Goal: Task Accomplishment & Management: Complete application form

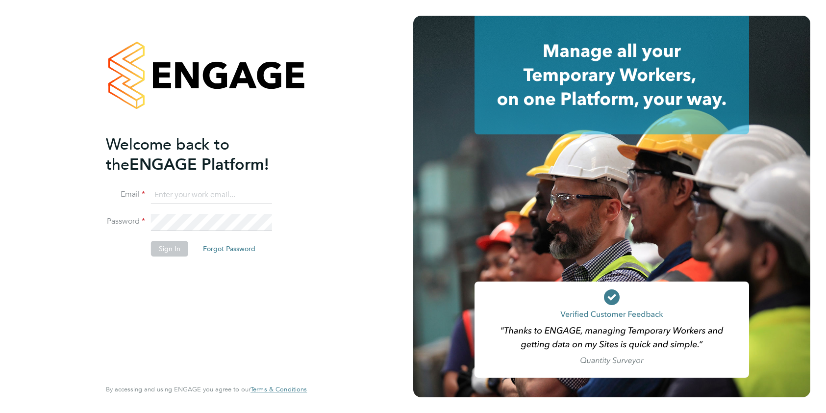
type input "emma@carbonrecruitment.co.uk"
click at [180, 248] on button "Sign In" at bounding box center [169, 249] width 37 height 16
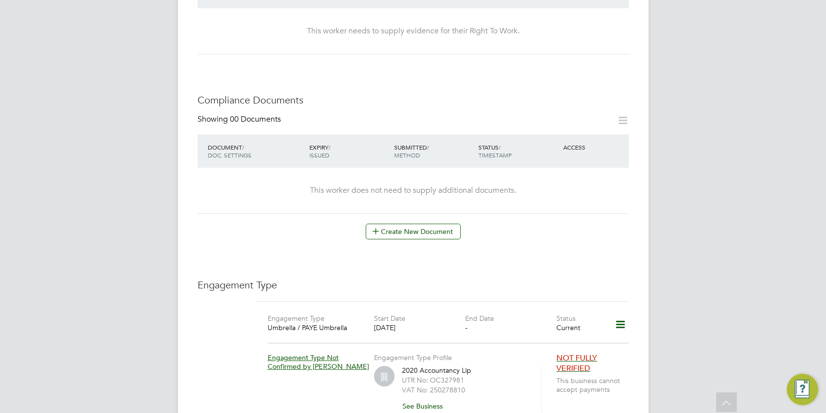
scroll to position [486, 0]
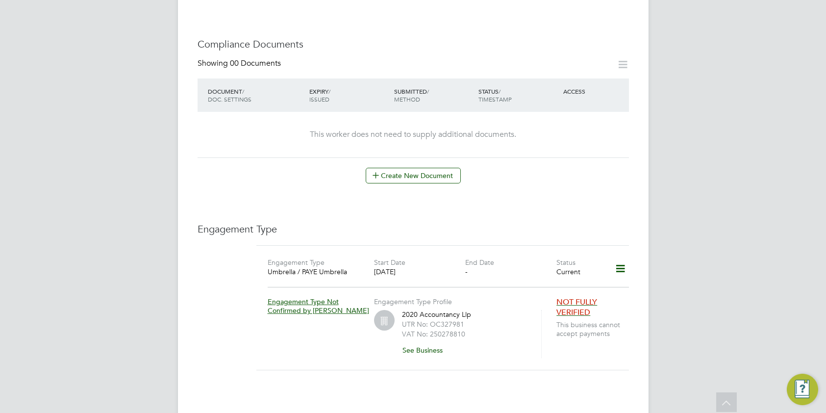
click at [618, 257] on icon at bounding box center [620, 268] width 17 height 23
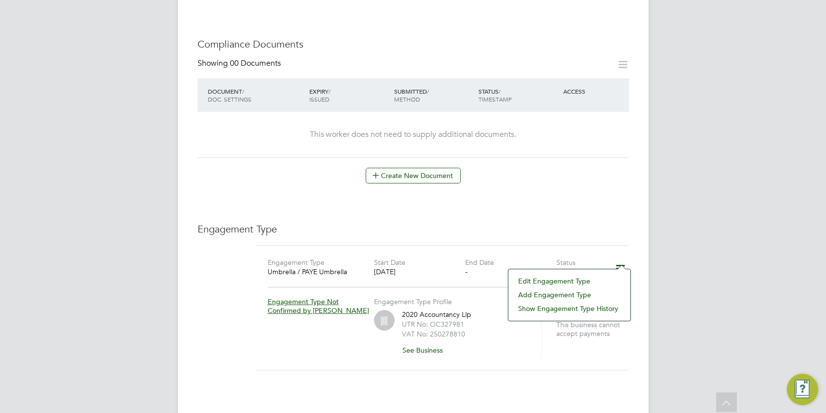
click at [587, 277] on li "Edit Engagement Type" at bounding box center [569, 281] width 112 height 14
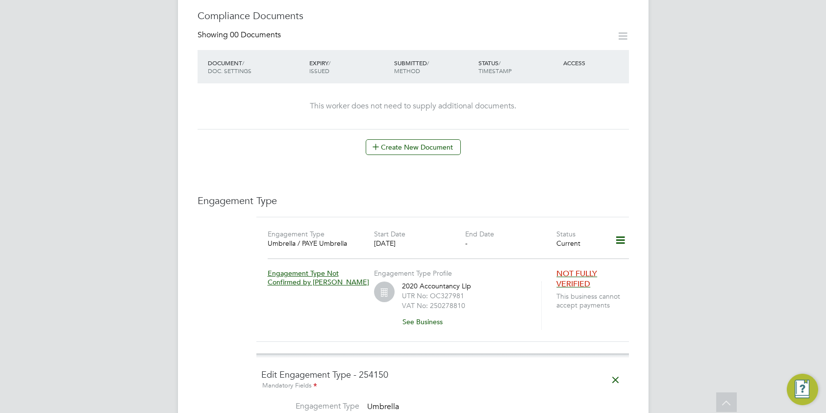
scroll to position [543, 0]
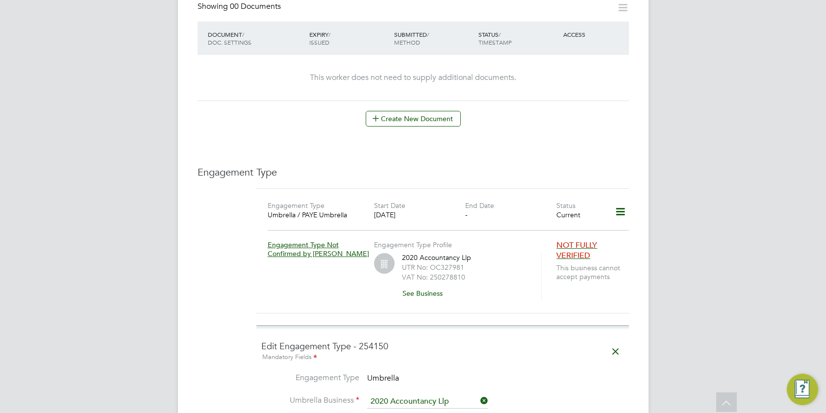
click at [618, 200] on icon at bounding box center [620, 211] width 17 height 23
click at [581, 227] on li "Edit Engagement Type" at bounding box center [570, 224] width 111 height 14
click at [635, 142] on div "Worker Details Follow AE Andre Edwards m: 07415 897 788 Personal Details ID 376…" at bounding box center [413, 128] width 471 height 1288
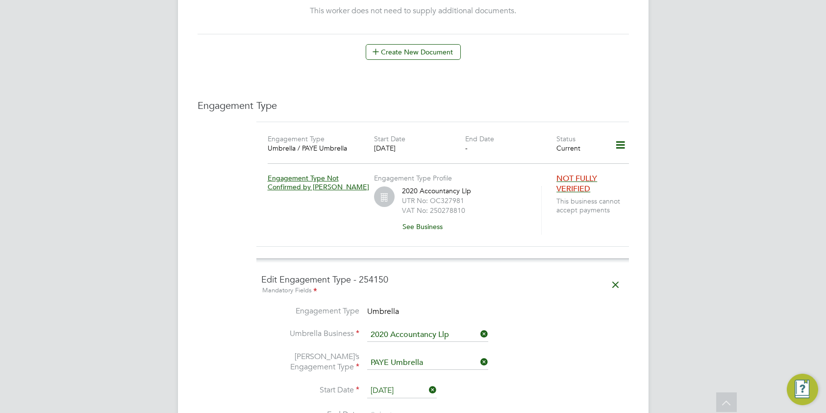
scroll to position [670, 0]
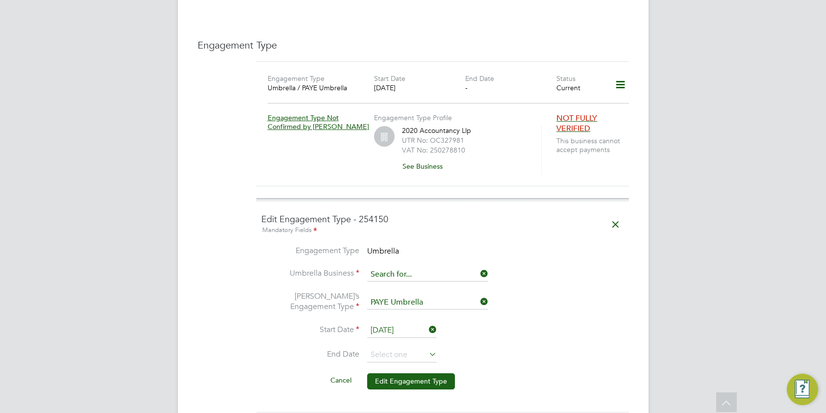
click at [458, 268] on input at bounding box center [427, 275] width 121 height 14
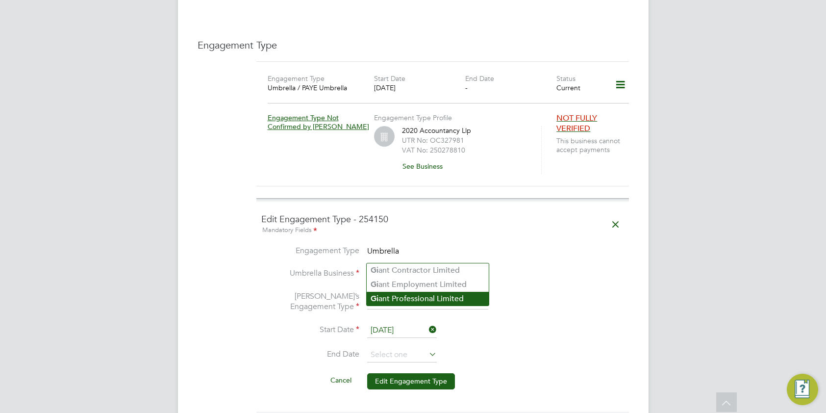
click at [462, 297] on li "Gi ant Professional Limited" at bounding box center [428, 299] width 122 height 14
type input "Giant Professional Limited"
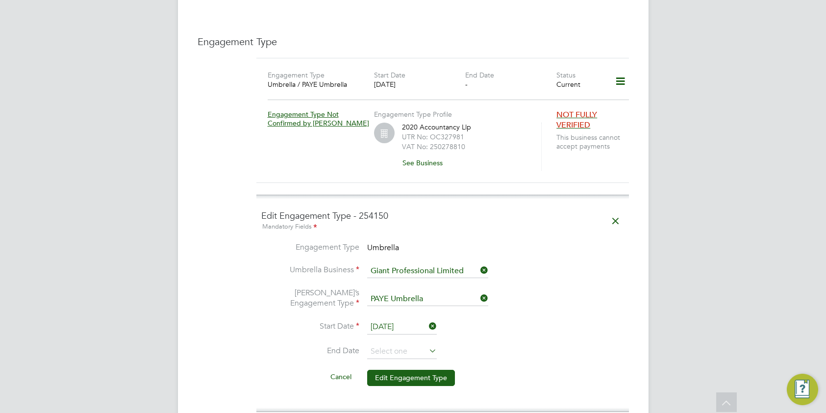
scroll to position [705, 0]
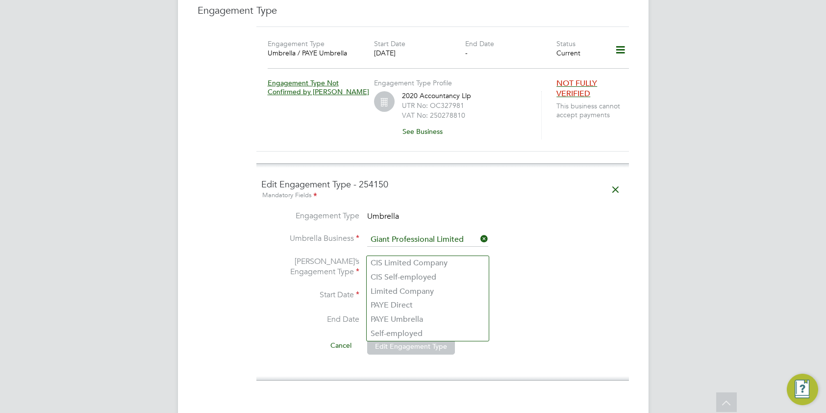
click at [457, 261] on input at bounding box center [427, 268] width 121 height 14
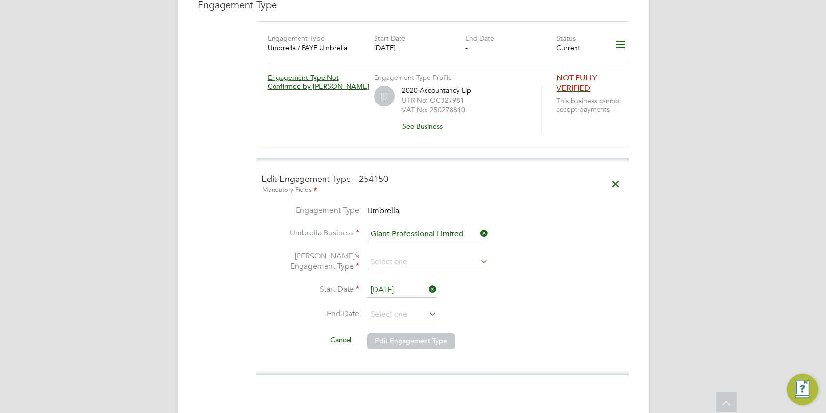
click at [430, 314] on li "PAYE Umbrella" at bounding box center [428, 314] width 122 height 14
type input "PAYE Umbrella"
click at [416, 283] on input "29 Aug 2024" at bounding box center [402, 290] width 70 height 15
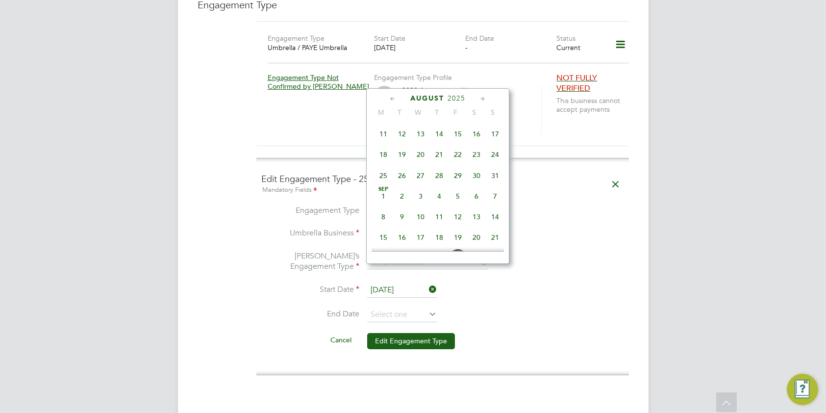
scroll to position [1670, 0]
click at [496, 191] on span "31" at bounding box center [495, 181] width 19 height 19
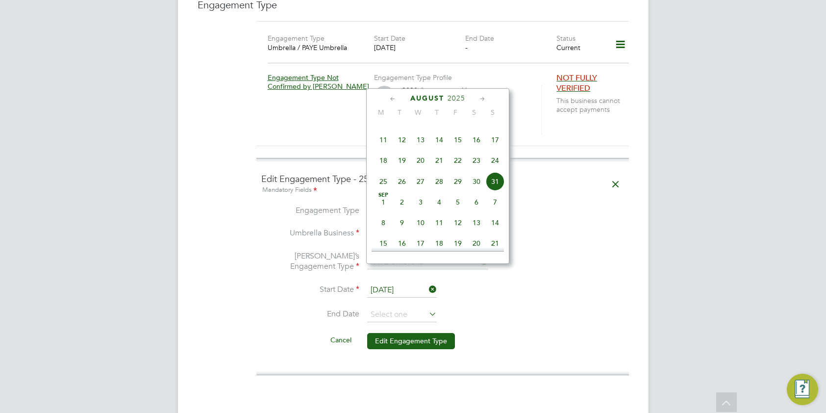
type input "[DATE]"
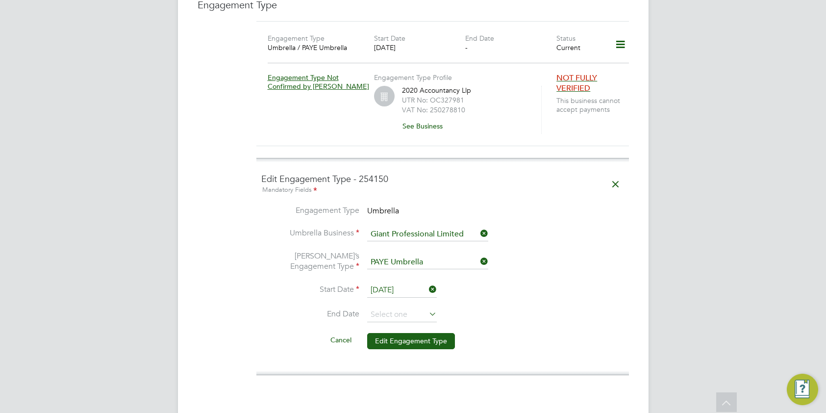
click at [479, 287] on li "Start Date 31 Aug 2025" at bounding box center [442, 295] width 363 height 25
click at [416, 333] on button "Edit Engagement Type" at bounding box center [411, 341] width 88 height 16
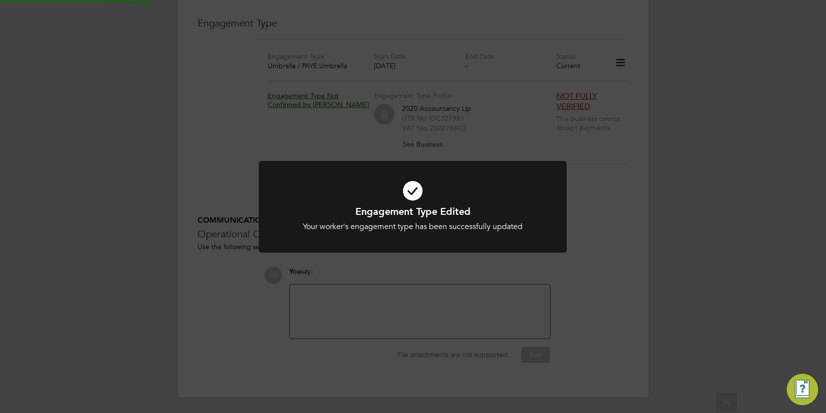
scroll to position [674, 0]
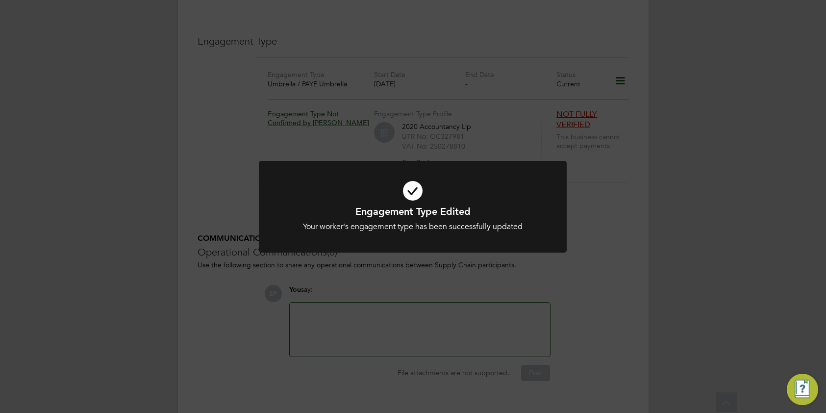
click at [419, 276] on div "Engagement Type Edited Your worker's engagement type has been successfully upda…" at bounding box center [413, 206] width 826 height 413
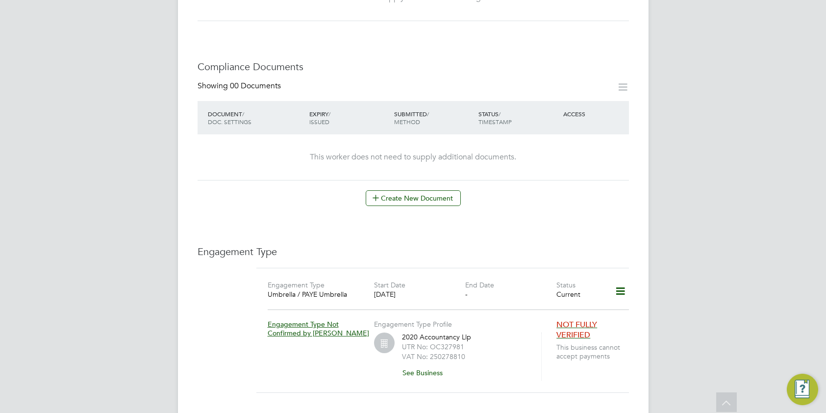
scroll to position [444, 0]
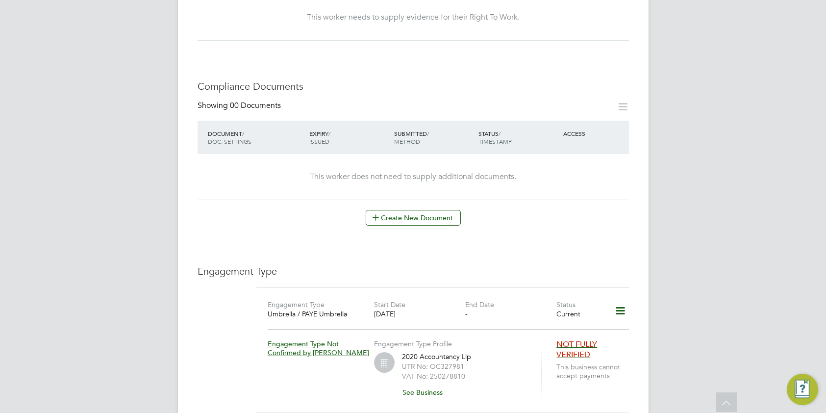
click at [426, 384] on button "See Business" at bounding box center [426, 392] width 49 height 16
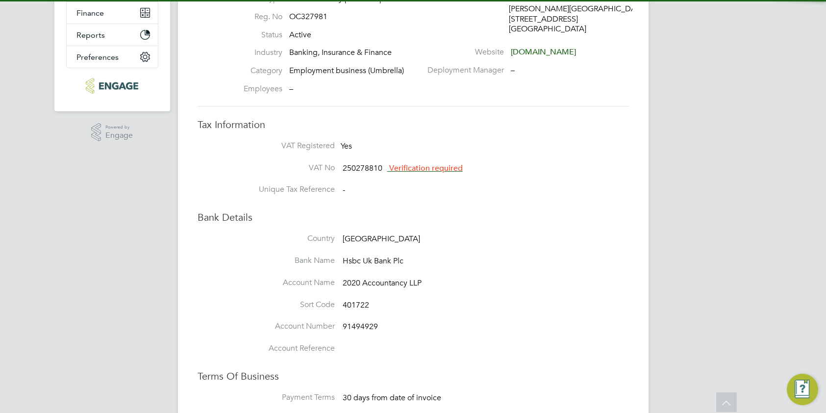
scroll to position [81, 0]
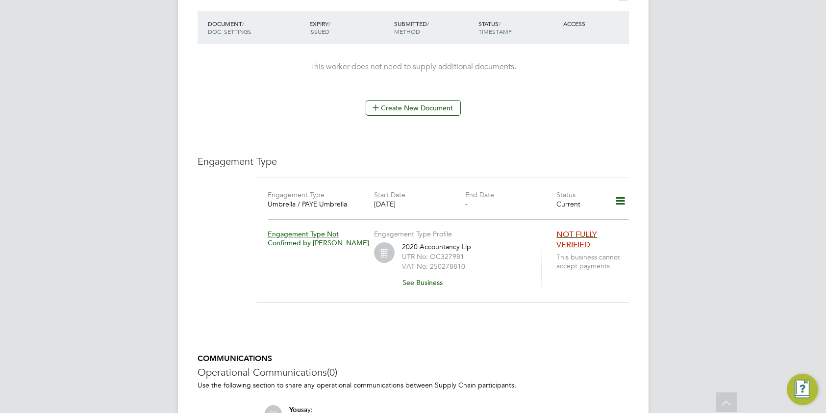
scroll to position [532, 0]
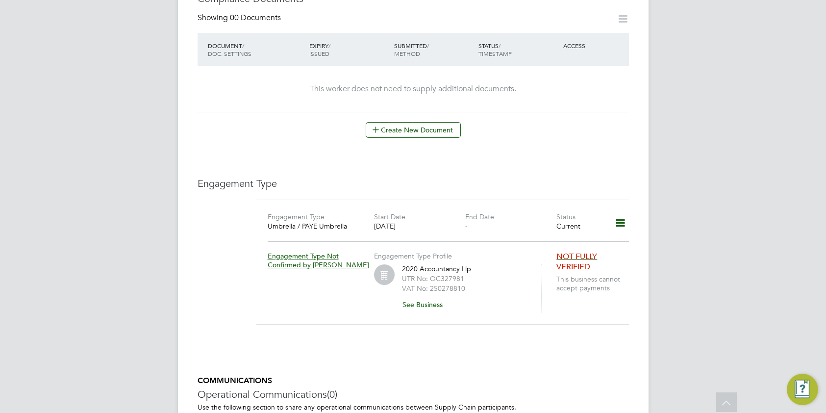
click at [616, 212] on icon at bounding box center [620, 223] width 17 height 23
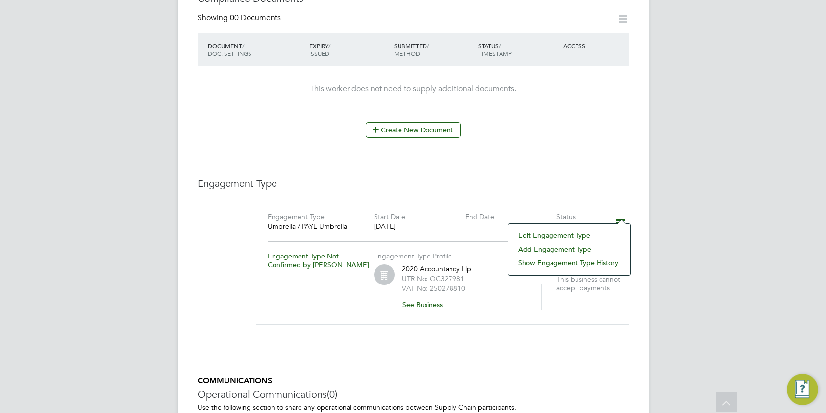
scroll to position [536, 0]
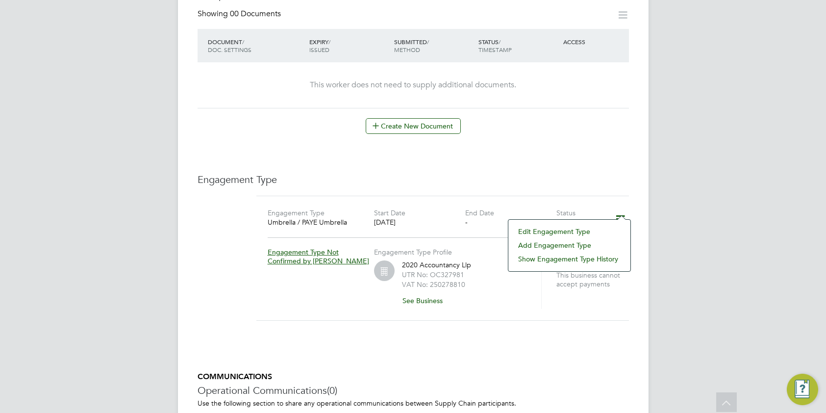
click at [580, 261] on li "Show Engagement Type History" at bounding box center [569, 259] width 112 height 14
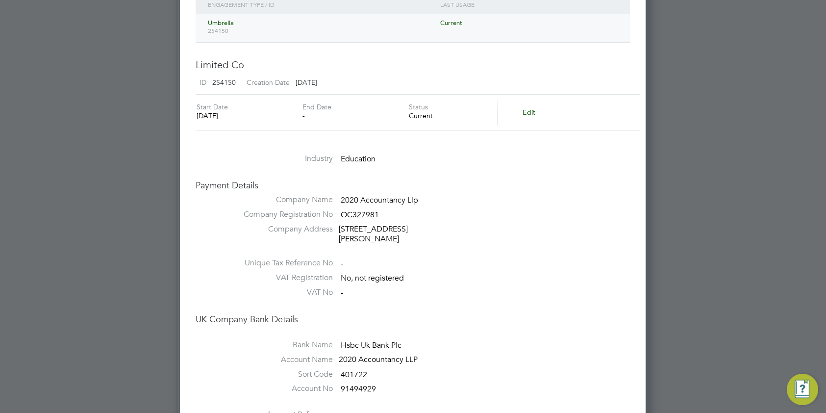
scroll to position [551, 0]
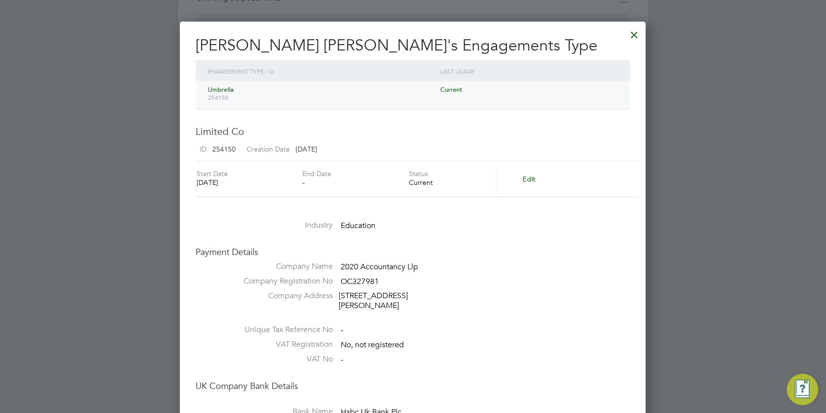
drag, startPoint x: 634, startPoint y: 34, endPoint x: 593, endPoint y: 90, distance: 69.0
click at [634, 34] on div at bounding box center [634, 33] width 18 height 18
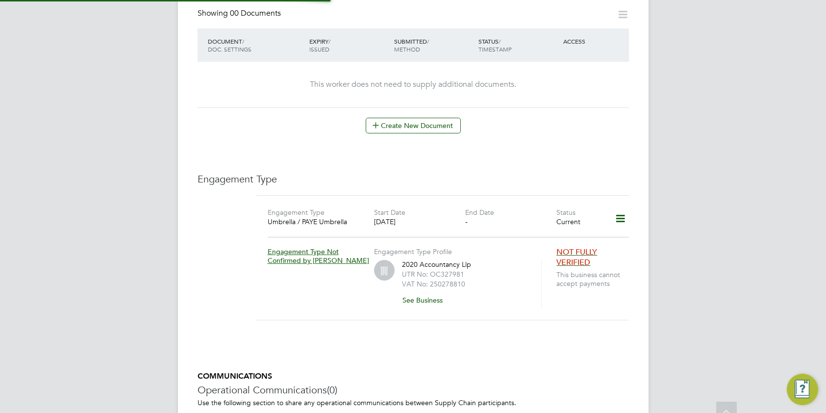
scroll to position [536, 0]
click at [616, 208] on icon at bounding box center [620, 219] width 17 height 23
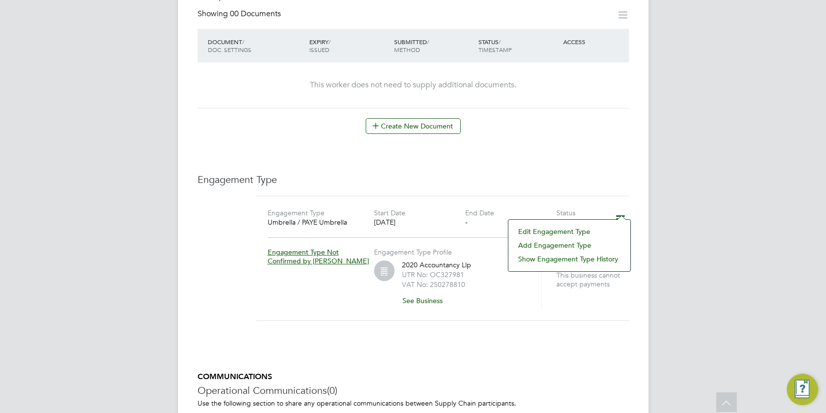
click at [596, 229] on li "Edit Engagement Type" at bounding box center [569, 231] width 112 height 14
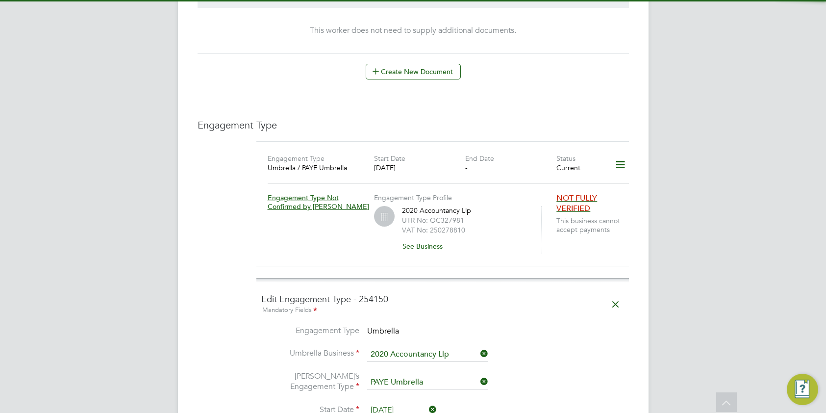
scroll to position [668, 0]
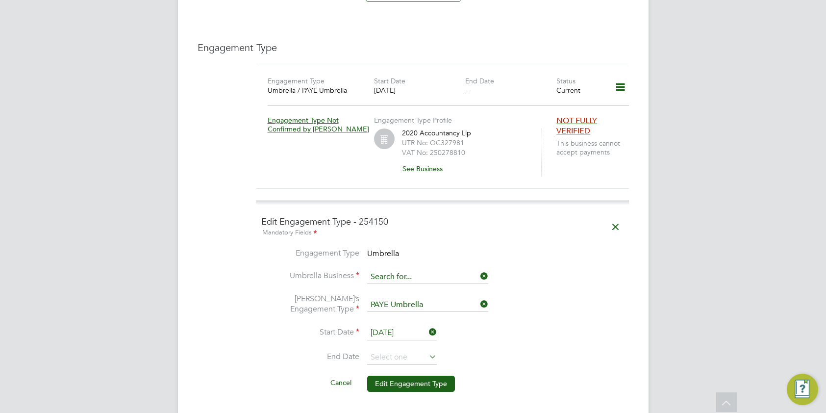
click at [459, 270] on input at bounding box center [427, 277] width 121 height 14
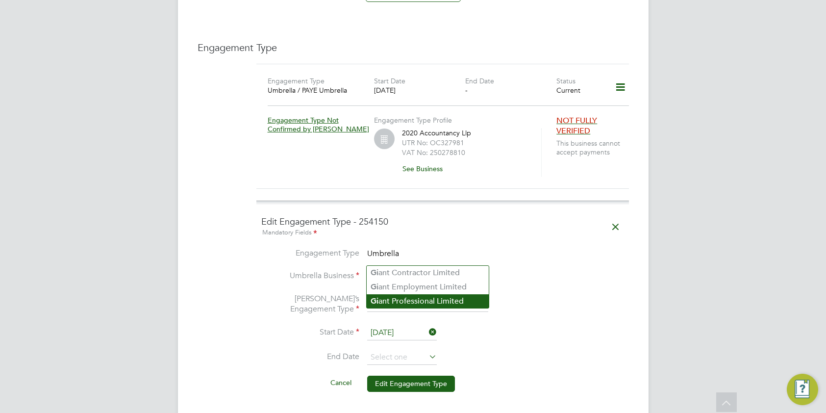
click at [451, 299] on li "Gi ant Professional Limited" at bounding box center [428, 301] width 122 height 14
type input "Giant Professional Limited"
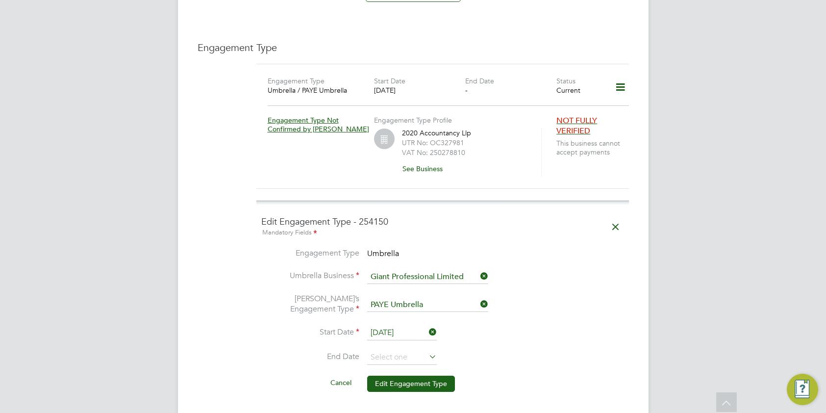
click at [473, 325] on li "Start Date 31 Aug 2025" at bounding box center [442, 337] width 363 height 25
click at [417, 375] on button "Edit Engagement Type" at bounding box center [411, 383] width 88 height 16
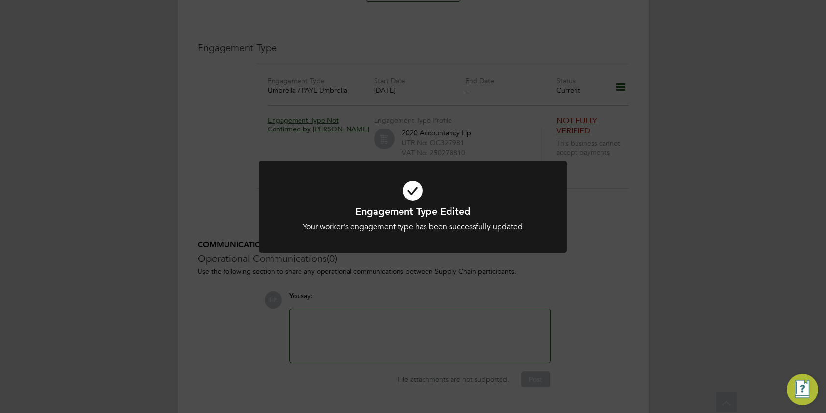
click at [401, 280] on div "Engagement Type Edited Your worker's engagement type has been successfully upda…" at bounding box center [413, 206] width 826 height 413
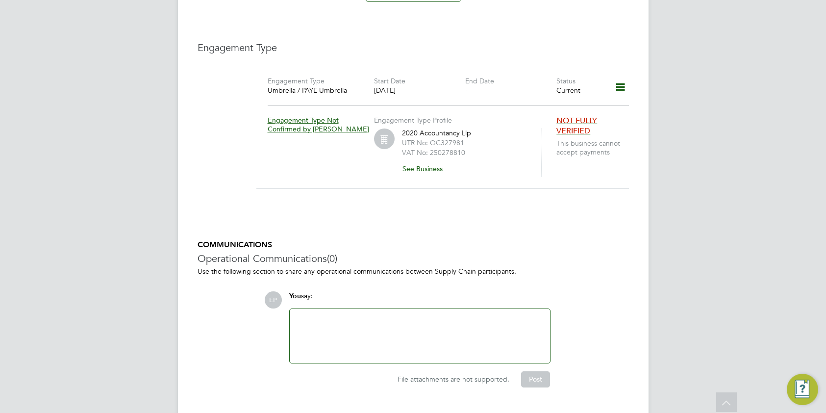
click at [615, 76] on icon at bounding box center [620, 87] width 17 height 23
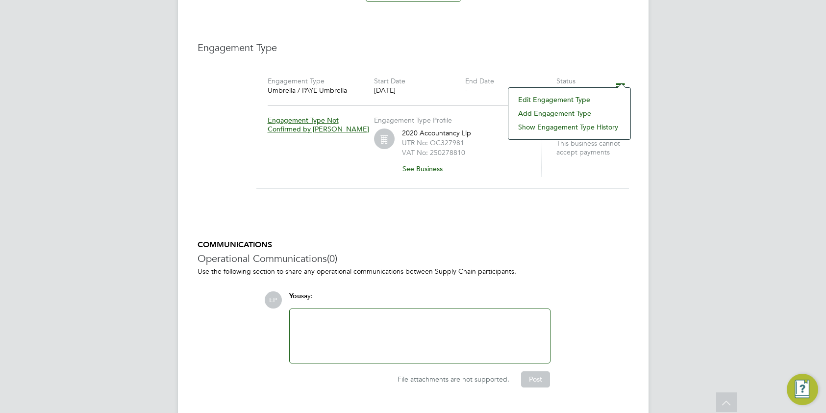
click at [563, 164] on div "Engagement Type Umbrella / PAYE Umbrella Start Date 31 Aug 2025 End Date - Stat…" at bounding box center [442, 126] width 372 height 125
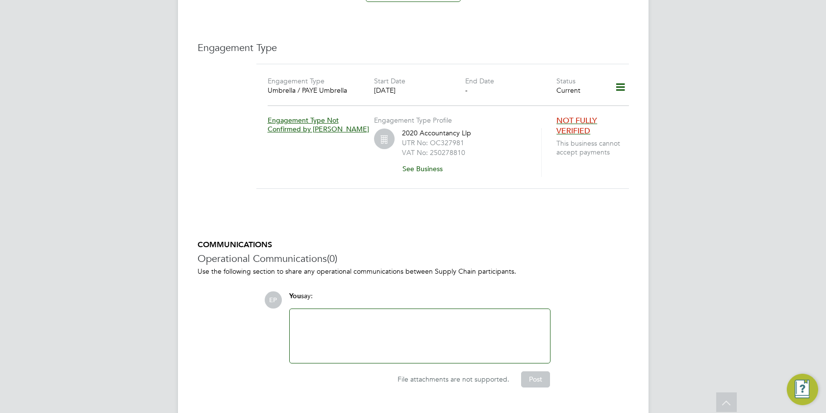
drag, startPoint x: 577, startPoint y: 106, endPoint x: 572, endPoint y: 115, distance: 10.1
click at [577, 116] on span "NOT FULLY VERIFIED" at bounding box center [576, 126] width 41 height 20
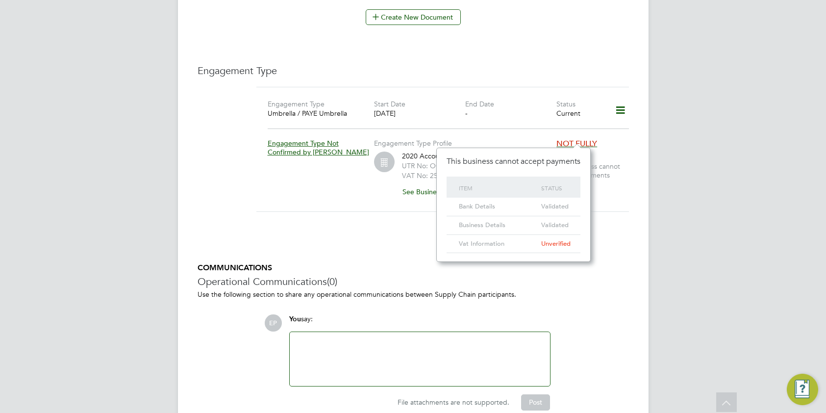
scroll to position [621, 0]
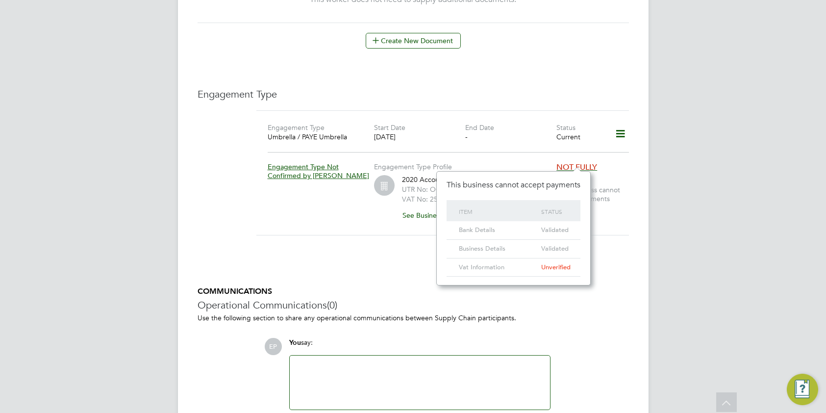
drag, startPoint x: 594, startPoint y: 268, endPoint x: 575, endPoint y: 261, distance: 19.8
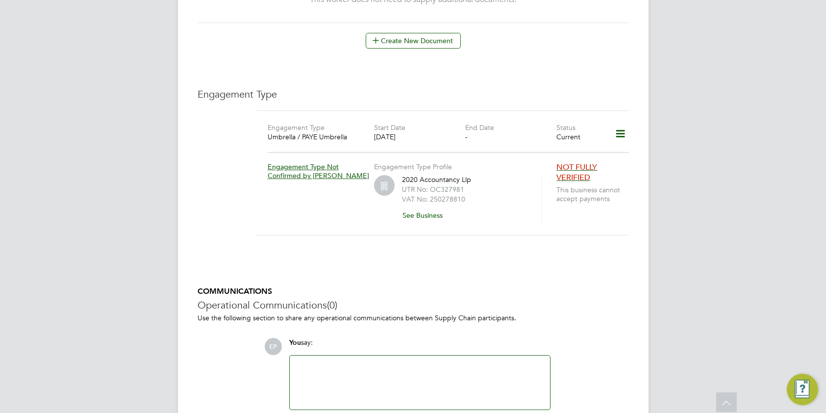
click at [416, 162] on label "Engagement Type Profile" at bounding box center [413, 166] width 78 height 9
click at [416, 207] on button "See Business" at bounding box center [426, 215] width 49 height 16
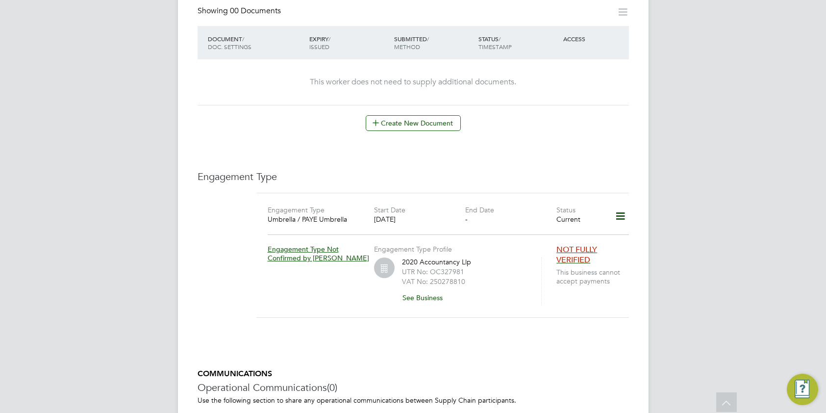
scroll to position [555, 0]
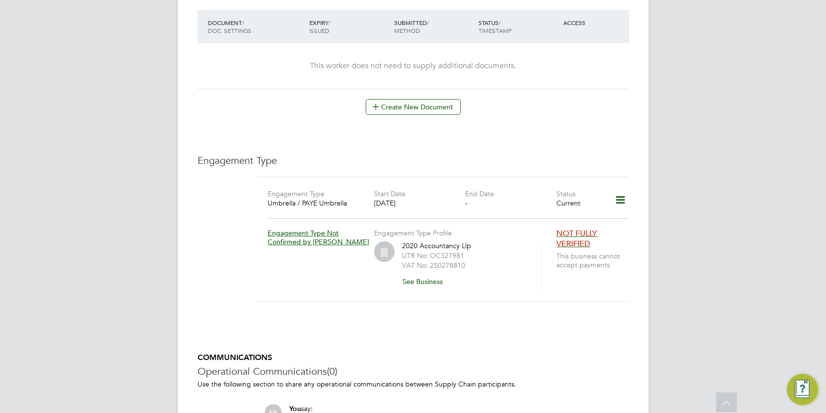
click at [617, 189] on icon at bounding box center [620, 200] width 17 height 23
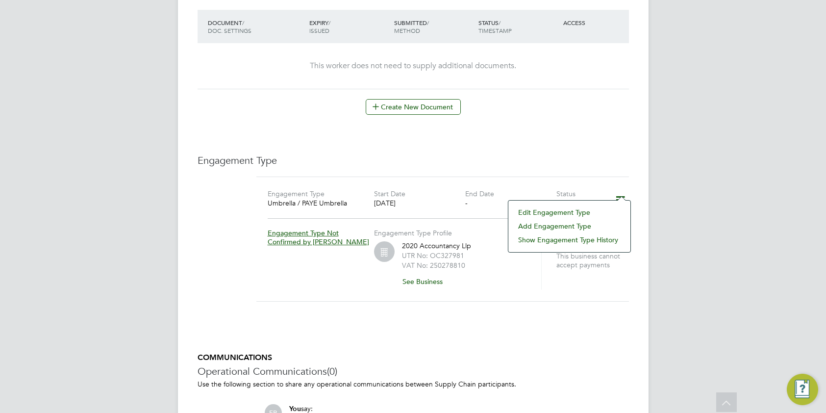
click at [579, 212] on li "Edit Engagement Type" at bounding box center [569, 212] width 112 height 14
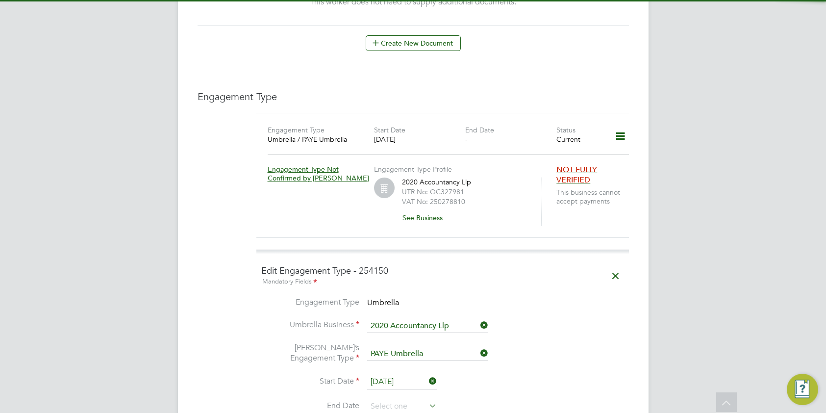
scroll to position [680, 0]
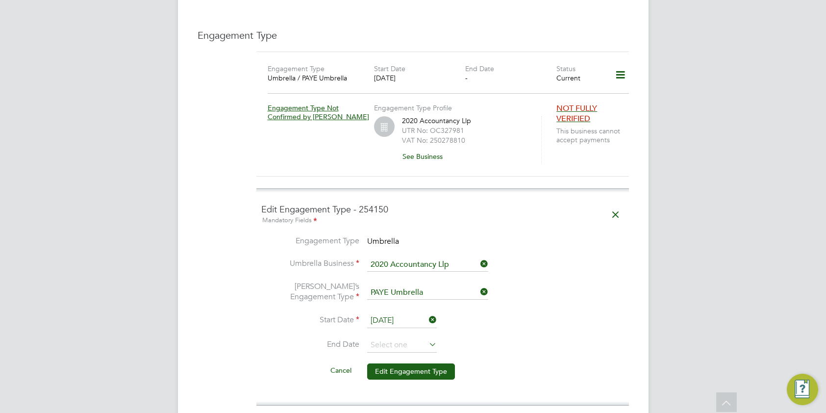
click at [478, 257] on icon at bounding box center [478, 264] width 0 height 14
click at [438, 258] on input at bounding box center [427, 265] width 121 height 14
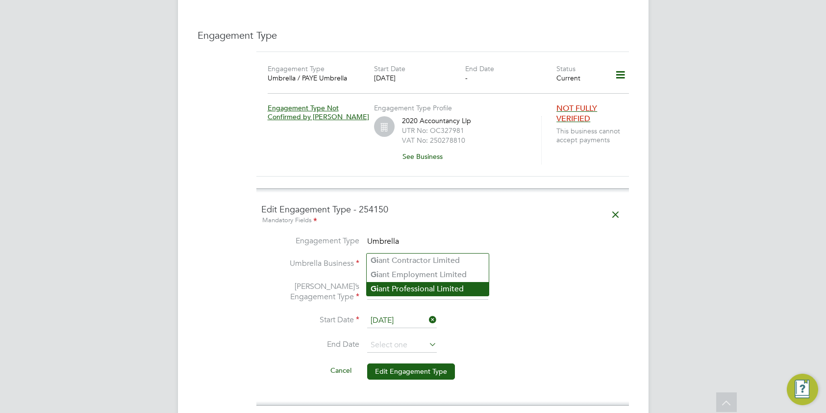
click at [440, 289] on li "Gi ant Professional Limited" at bounding box center [428, 289] width 122 height 14
type input "Giant Professional Limited"
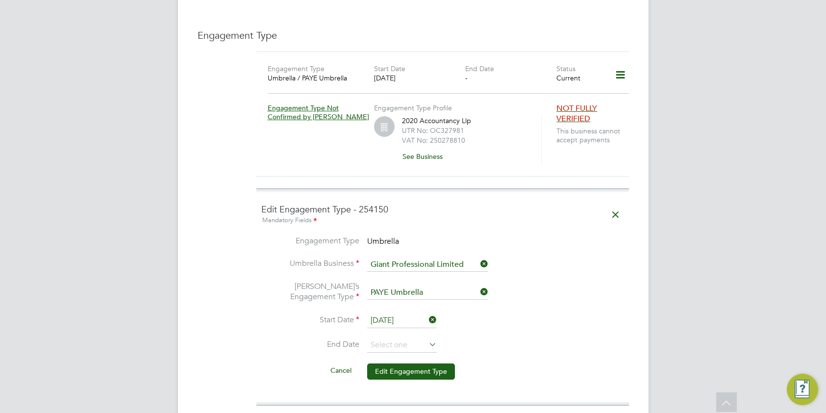
click at [483, 338] on li "End Date" at bounding box center [442, 350] width 363 height 25
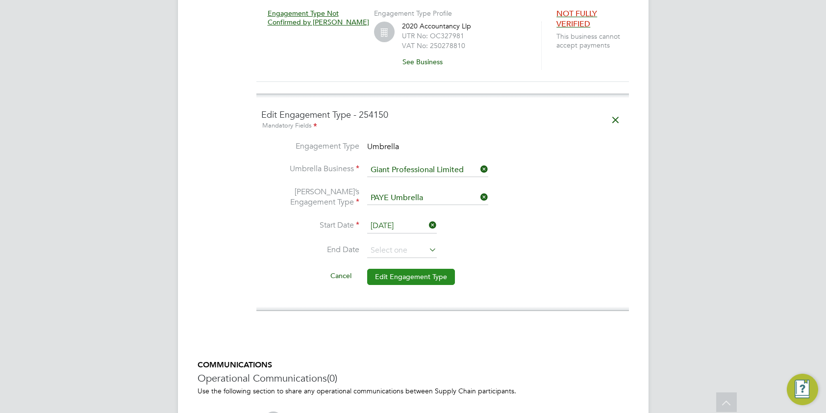
scroll to position [808, 0]
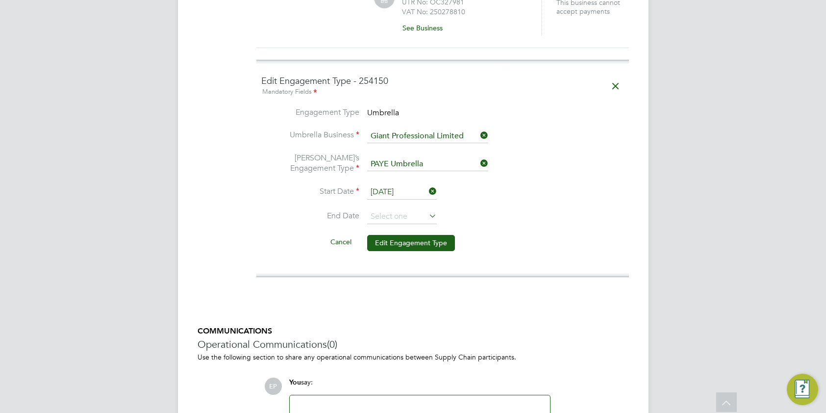
click at [616, 75] on icon at bounding box center [615, 86] width 17 height 23
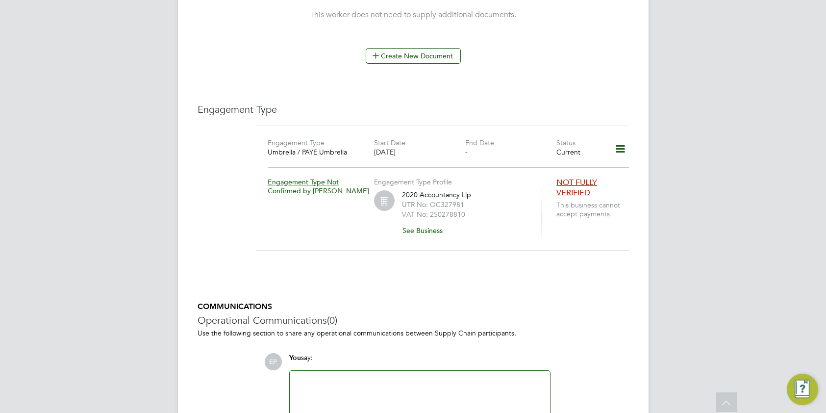
scroll to position [584, 0]
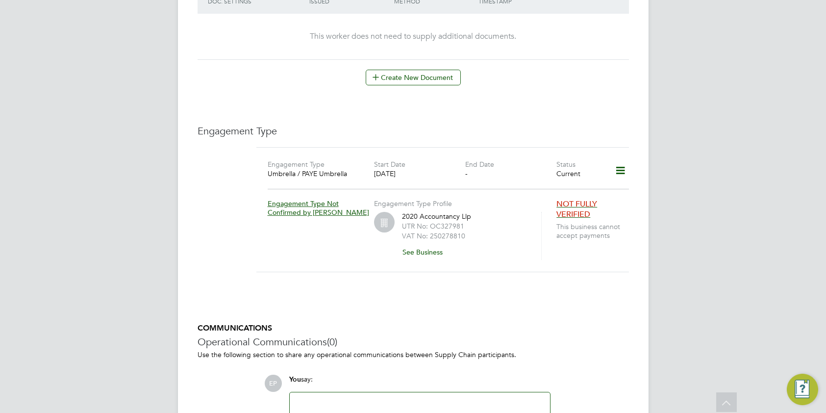
click at [621, 159] on icon at bounding box center [620, 170] width 17 height 23
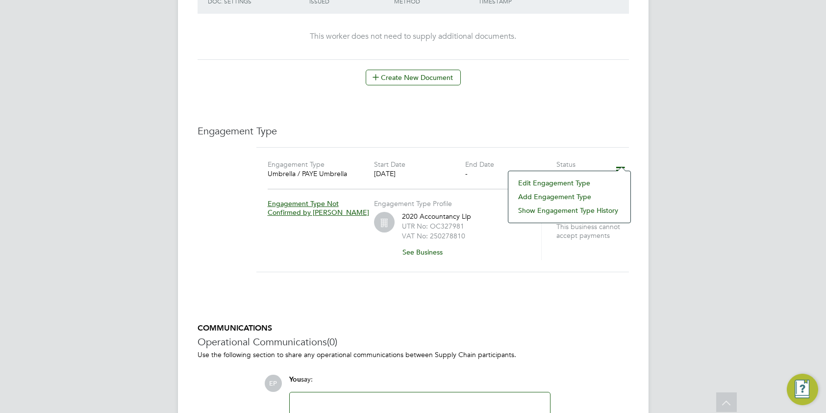
click at [585, 183] on li "Edit Engagement Type" at bounding box center [569, 183] width 112 height 14
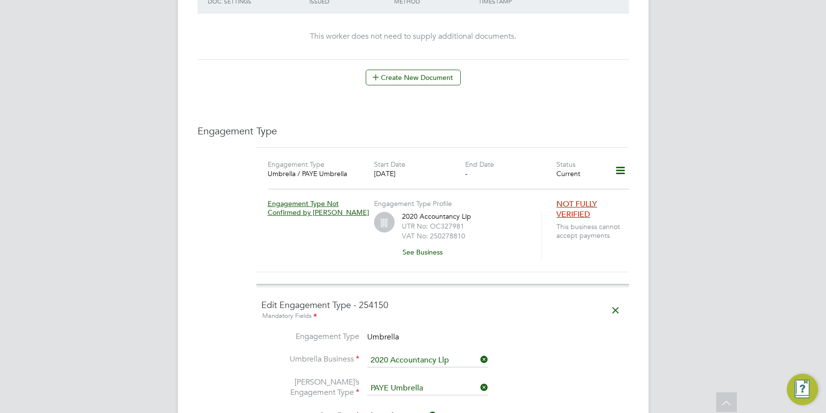
drag, startPoint x: 481, startPoint y: 342, endPoint x: 446, endPoint y: 339, distance: 34.9
click at [478, 352] on icon at bounding box center [478, 359] width 0 height 14
click at [445, 353] on input at bounding box center [427, 360] width 121 height 14
drag, startPoint x: 436, startPoint y: 387, endPoint x: 472, endPoint y: 384, distance: 36.9
click at [435, 387] on li "Gi ant Professional Limited" at bounding box center [428, 384] width 122 height 14
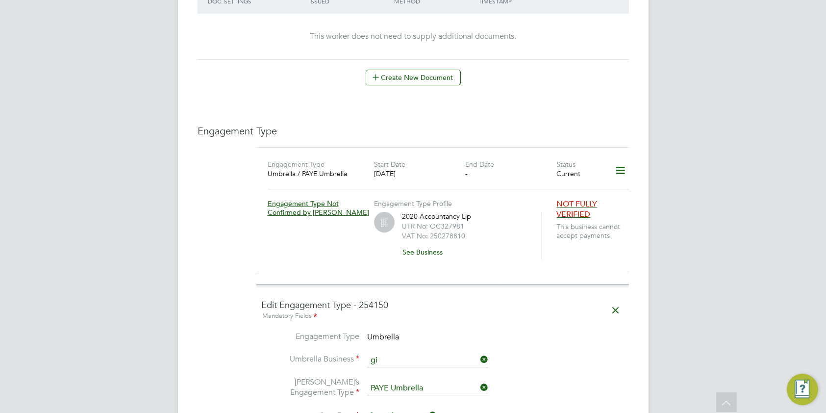
type input "Giant Professional Limited"
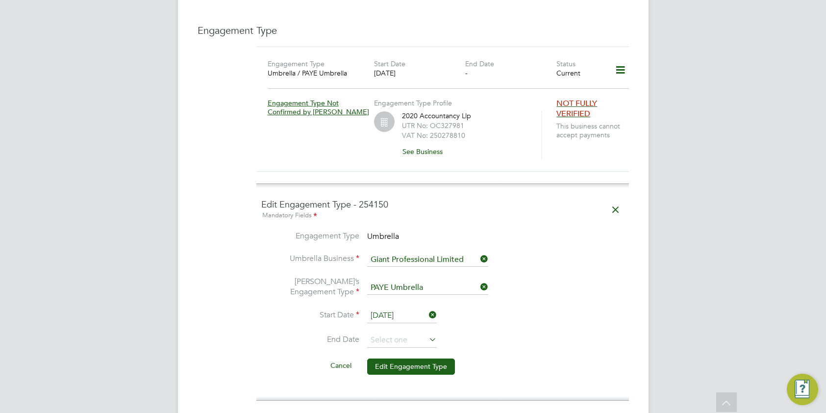
scroll to position [700, 0]
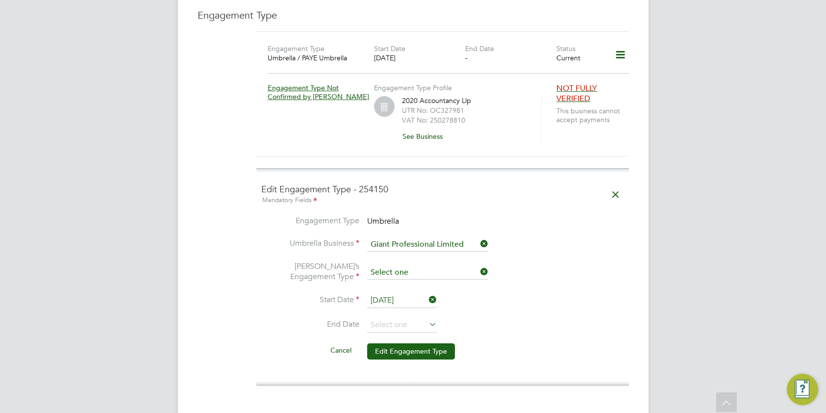
click at [425, 266] on input at bounding box center [427, 273] width 121 height 14
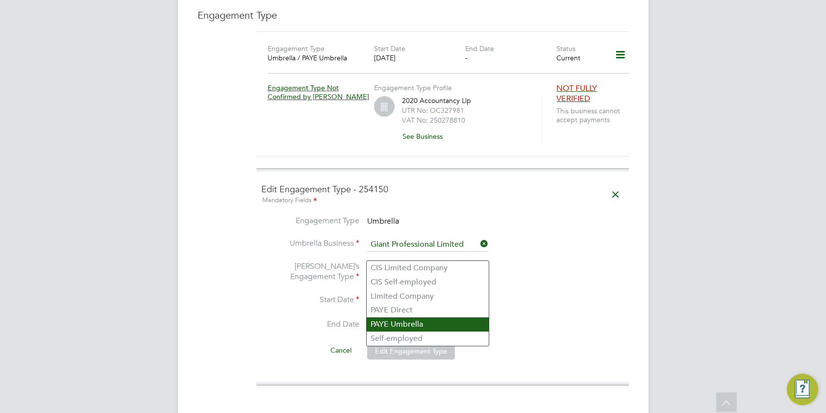
click at [406, 321] on li "PAYE Umbrella" at bounding box center [428, 324] width 122 height 14
type input "PAYE Umbrella"
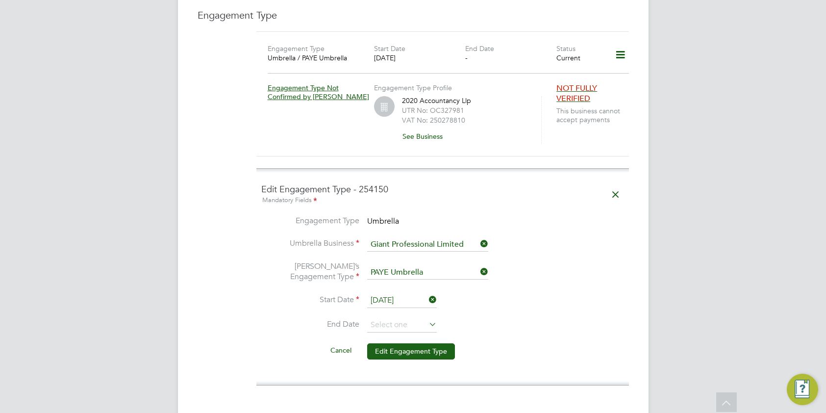
click at [410, 343] on button "Edit Engagement Type" at bounding box center [411, 351] width 88 height 16
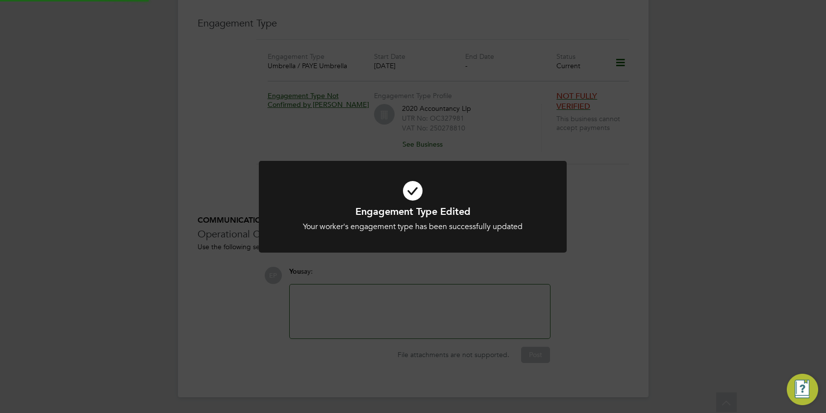
scroll to position [674, 0]
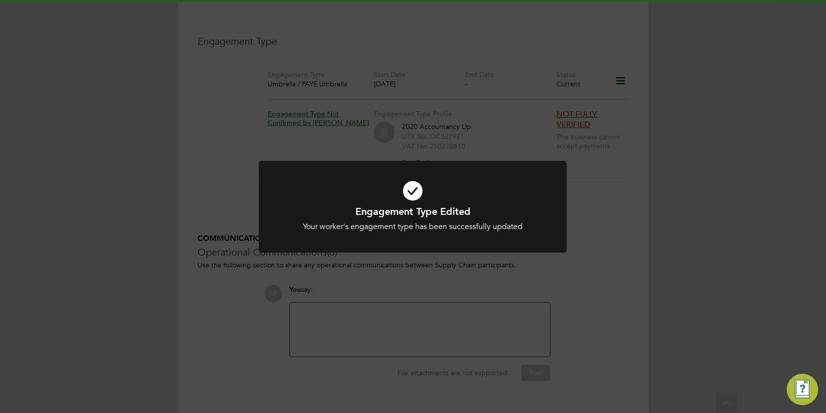
click at [410, 266] on div "Engagement Type Edited Your worker's engagement type has been successfully upda…" at bounding box center [413, 206] width 826 height 413
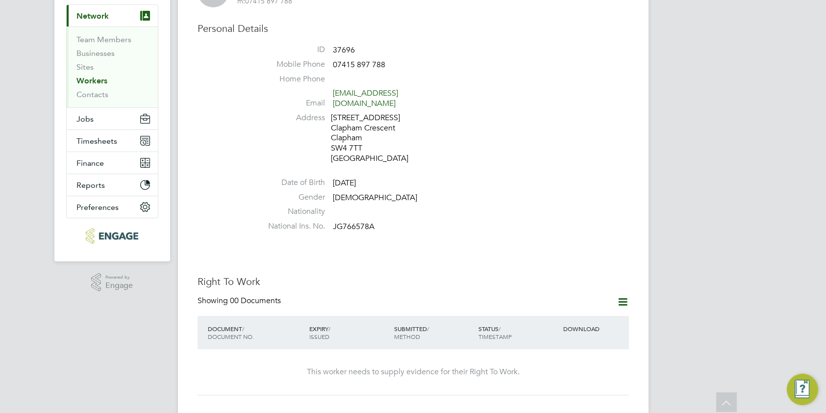
scroll to position [204, 0]
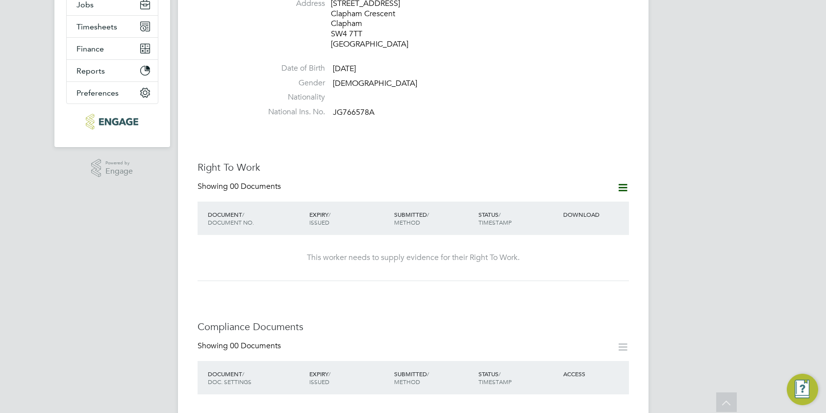
click at [619, 181] on icon at bounding box center [623, 187] width 12 height 12
click at [596, 195] on li "Add Right To Work Document" at bounding box center [568, 196] width 118 height 14
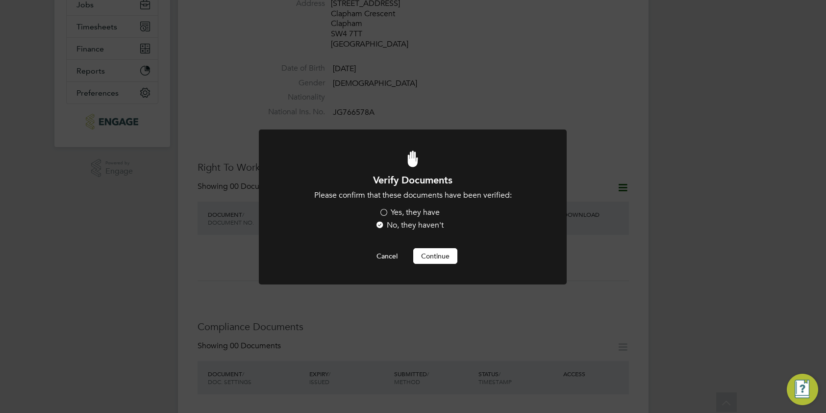
scroll to position [0, 0]
click at [384, 261] on button "Cancel" at bounding box center [387, 256] width 37 height 16
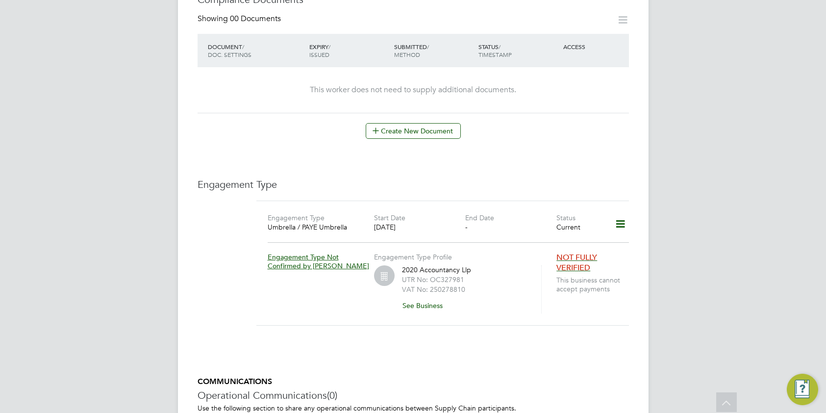
scroll to position [462, 0]
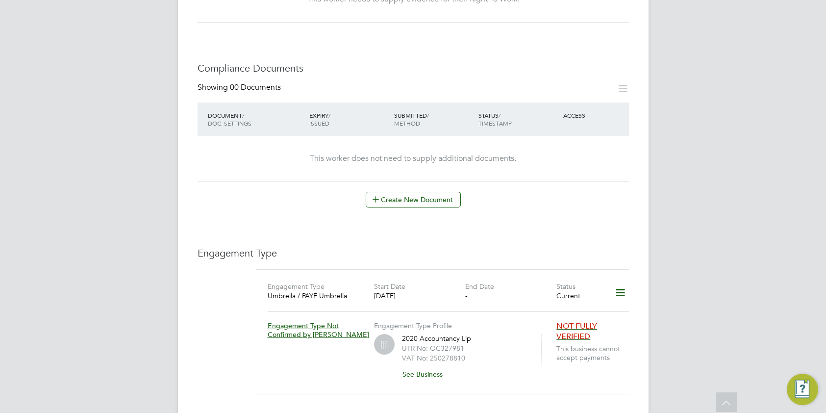
click at [321, 321] on span "Engagement Type Not Confirmed by Umbrella" at bounding box center [318, 330] width 101 height 18
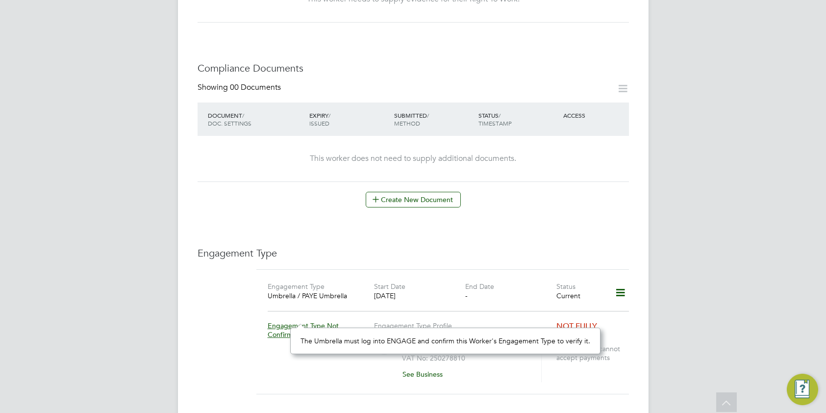
click at [361, 311] on div "Engagement Type Not Confirmed by Umbrella" at bounding box center [321, 325] width 106 height 28
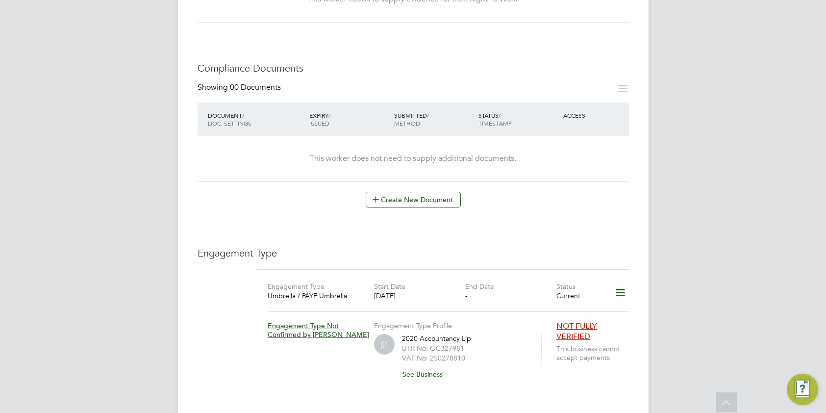
click at [618, 281] on icon at bounding box center [620, 292] width 17 height 23
click at [563, 320] on li "Add Engagement Type" at bounding box center [569, 319] width 112 height 14
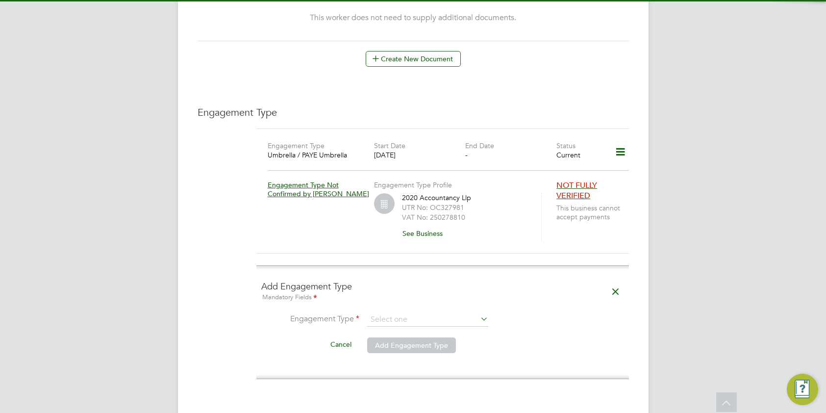
scroll to position [611, 0]
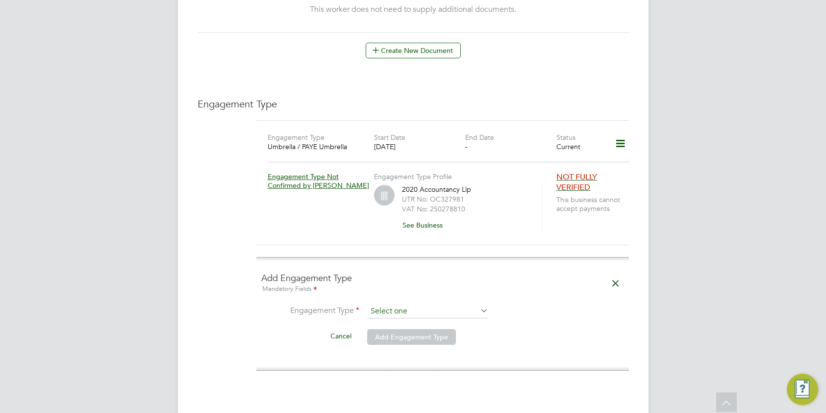
click at [439, 304] on input at bounding box center [427, 311] width 121 height 14
click at [420, 347] on li "Umbrella" at bounding box center [428, 350] width 122 height 14
type input "Umbrella"
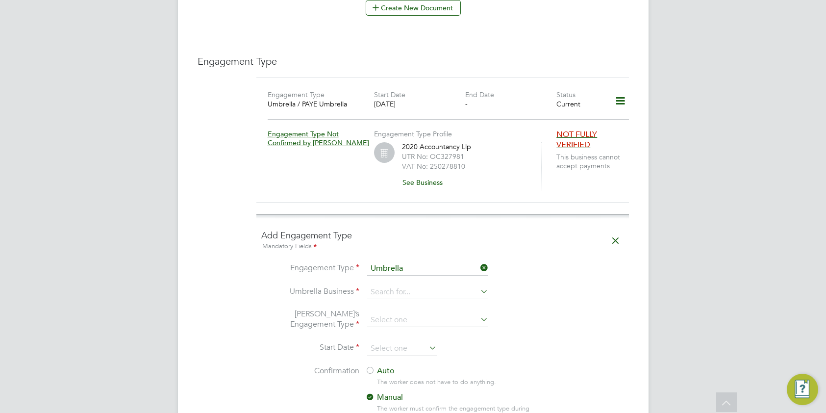
scroll to position [724, 0]
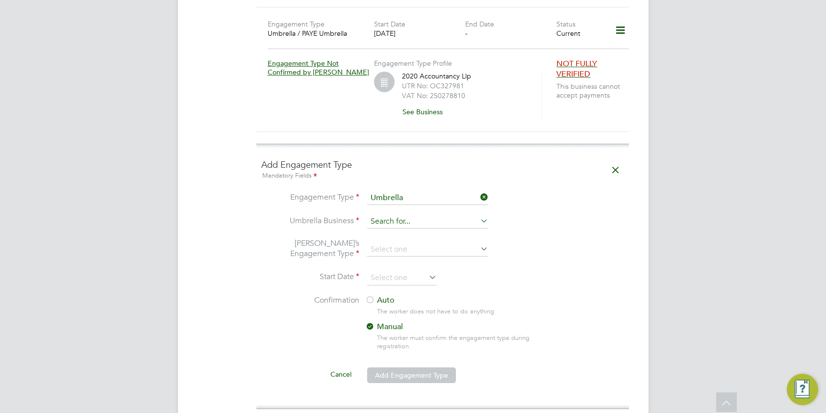
click at [439, 215] on input at bounding box center [427, 222] width 121 height 14
click at [436, 247] on li "Gi ant Professional Limited" at bounding box center [428, 246] width 122 height 14
type input "Giant Professional Limited"
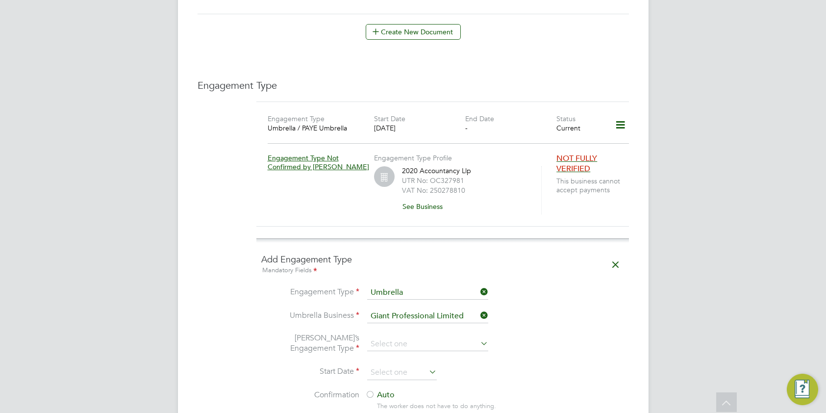
scroll to position [679, 0]
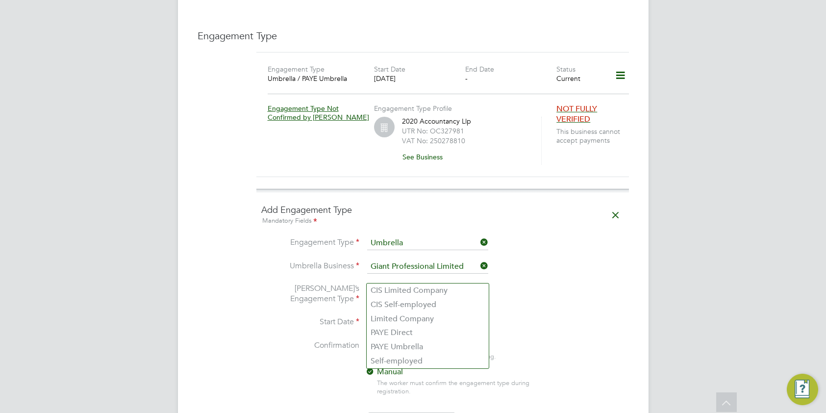
click at [449, 288] on input at bounding box center [427, 295] width 121 height 14
click at [413, 344] on li "PAYE Umbrella" at bounding box center [428, 347] width 122 height 14
type input "PAYE Umbrella"
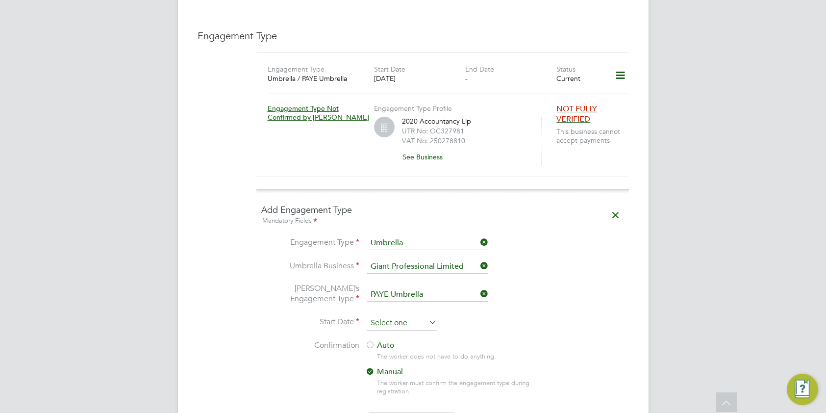
click at [408, 316] on input at bounding box center [402, 323] width 70 height 15
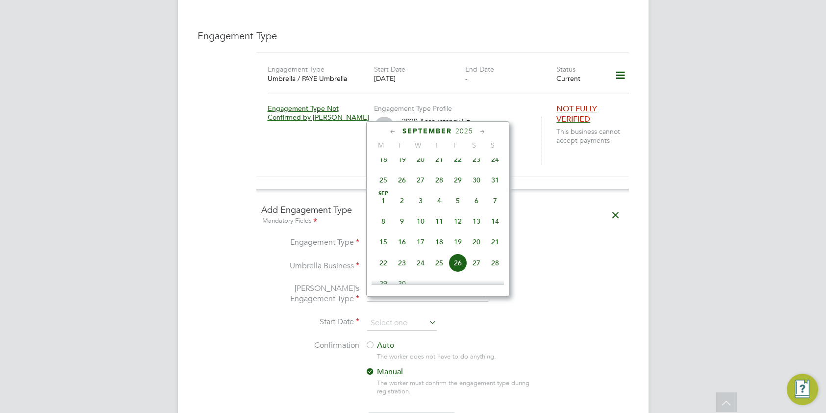
scroll to position [297, 0]
click at [496, 184] on span "31" at bounding box center [495, 180] width 19 height 19
type input "[DATE]"
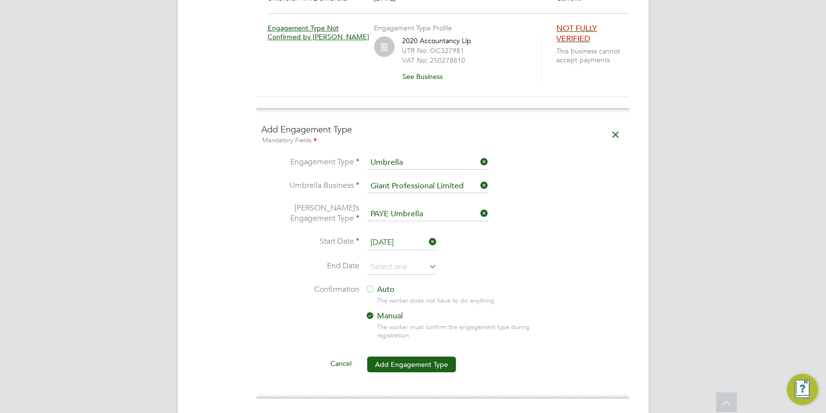
scroll to position [776, 0]
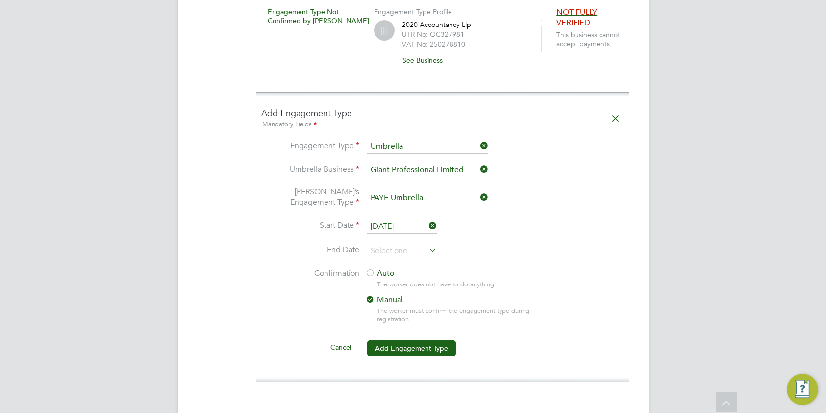
click at [383, 268] on label "Auto" at bounding box center [453, 273] width 176 height 10
click at [413, 340] on button "Add Engagement Type" at bounding box center [411, 348] width 89 height 16
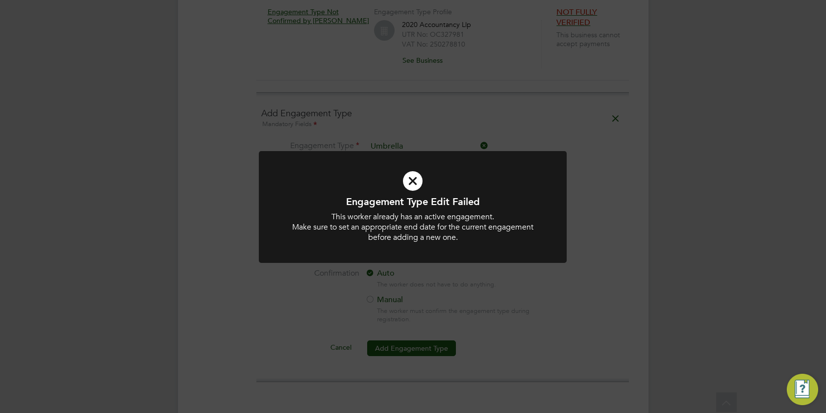
click at [526, 322] on div "Engagement Type Edit Failed This worker already has an active engagement. Make …" at bounding box center [413, 206] width 826 height 413
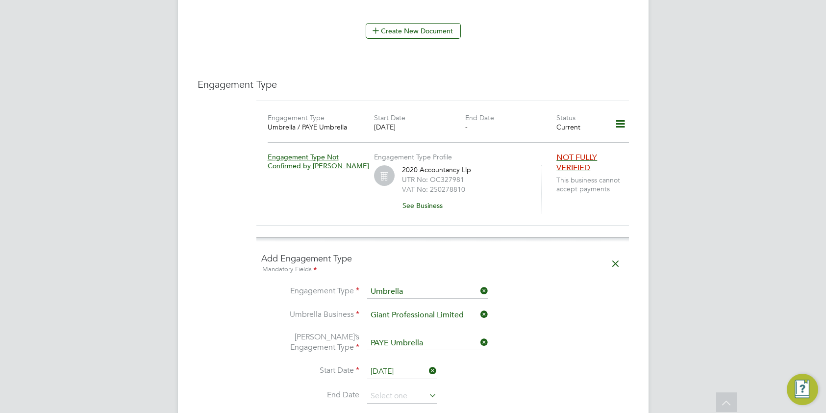
scroll to position [653, 0]
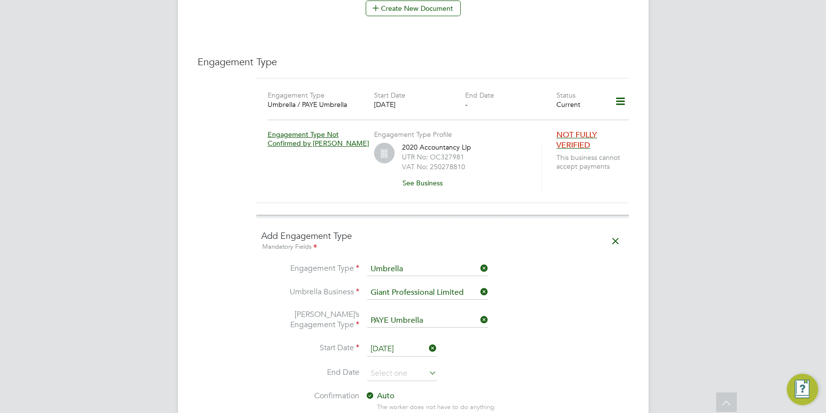
click at [619, 90] on icon at bounding box center [620, 101] width 17 height 23
click at [596, 100] on div "Current" at bounding box center [579, 104] width 46 height 9
click at [615, 230] on icon at bounding box center [615, 241] width 17 height 23
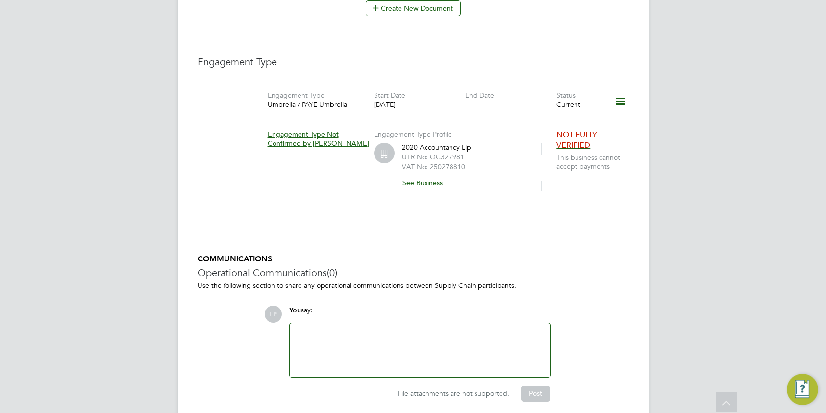
click at [618, 90] on icon at bounding box center [620, 101] width 17 height 23
click at [580, 113] on li "Edit Engagement Type" at bounding box center [569, 114] width 112 height 14
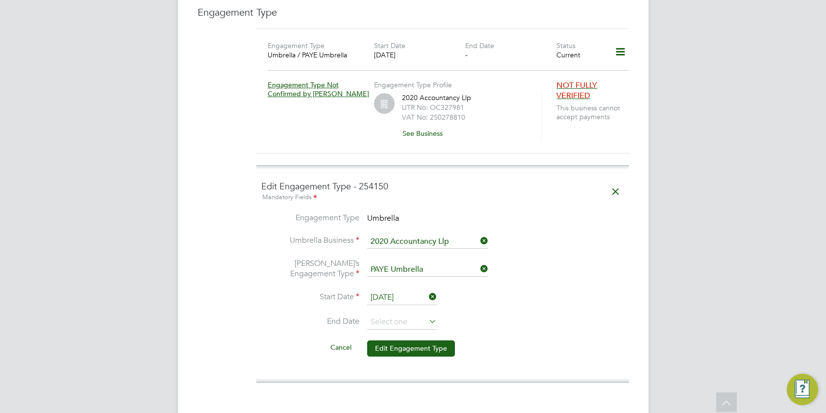
scroll to position [741, 0]
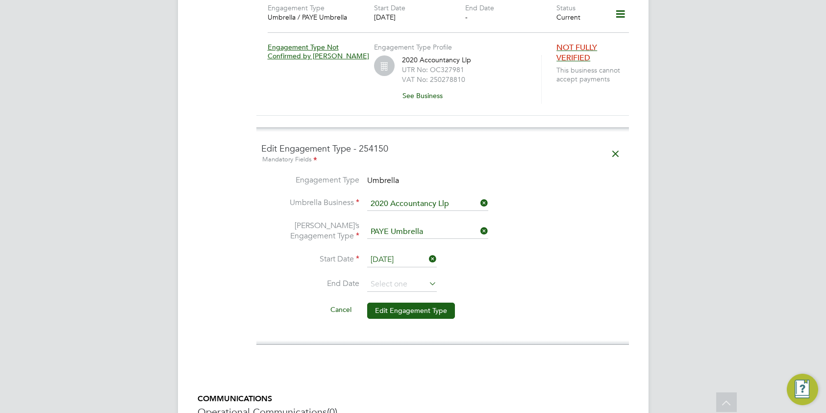
click at [421, 252] on input "[DATE]" at bounding box center [402, 259] width 70 height 15
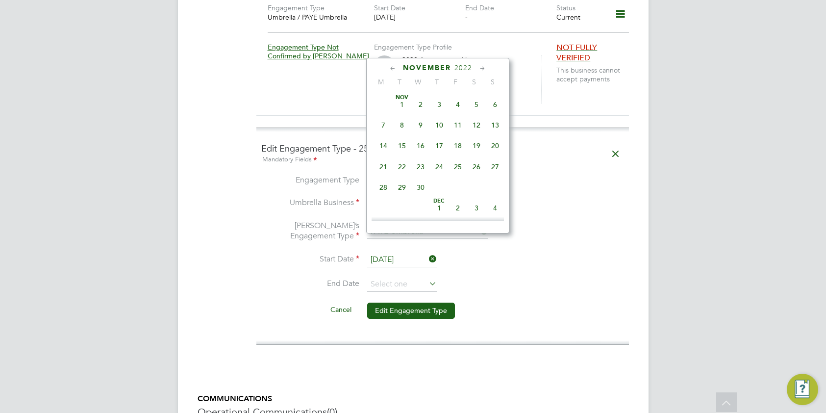
scroll to position [0, 0]
click at [383, 126] on span "3" at bounding box center [383, 125] width 19 height 19
type input "03 Oct 2022"
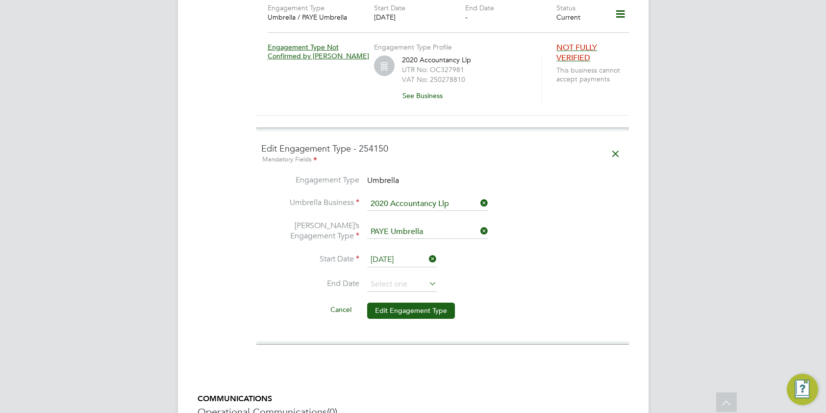
click at [427, 276] on icon at bounding box center [427, 283] width 0 height 14
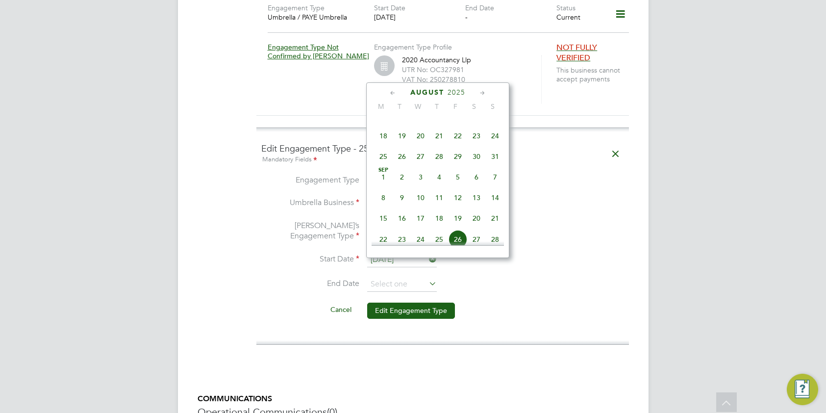
scroll to position [266, 0]
drag, startPoint x: 382, startPoint y: 176, endPoint x: 433, endPoint y: 182, distance: 51.7
click at [382, 176] on span "25" at bounding box center [383, 173] width 19 height 19
type input "25 Aug 2025"
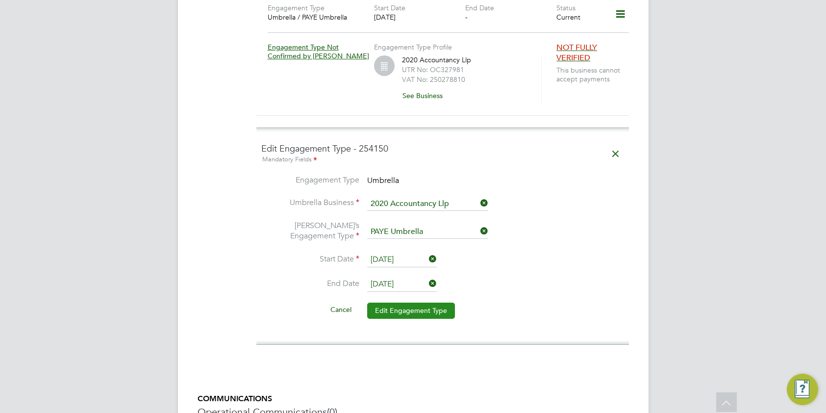
click at [433, 302] on button "Edit Engagement Type" at bounding box center [411, 310] width 88 height 16
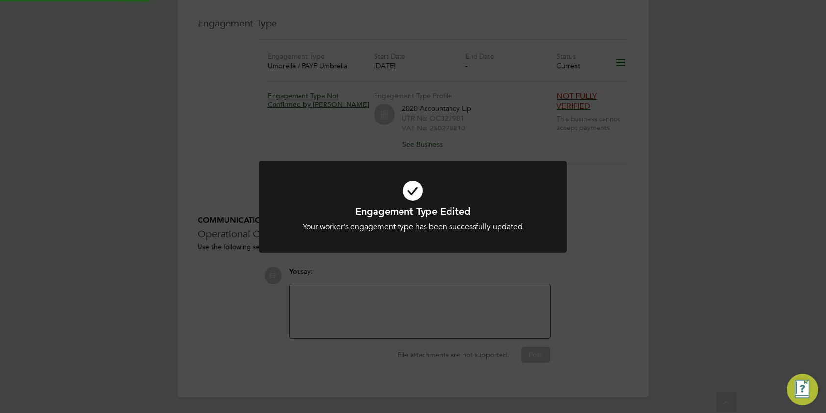
scroll to position [674, 0]
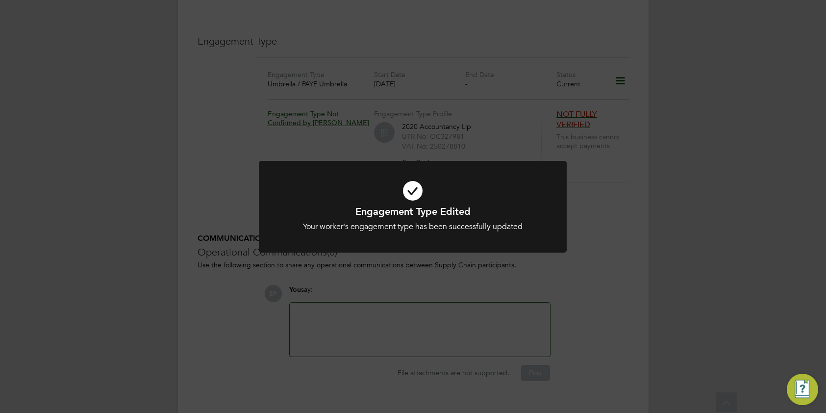
click at [450, 283] on div "Engagement Type Edited Your worker's engagement type has been successfully upda…" at bounding box center [413, 206] width 826 height 413
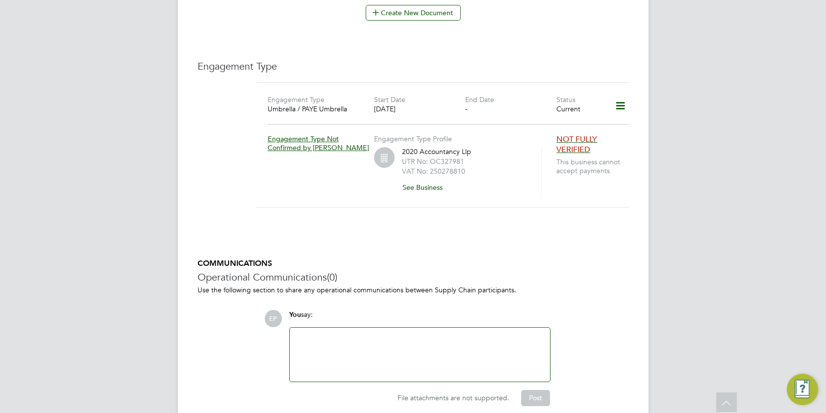
scroll to position [643, 0]
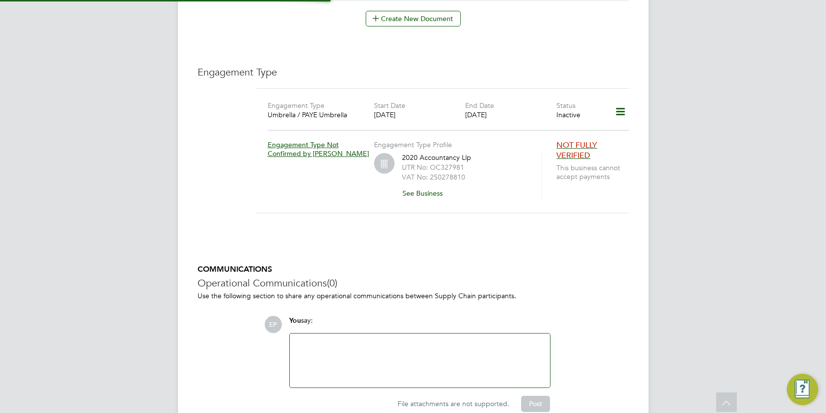
click at [615, 100] on icon at bounding box center [620, 111] width 17 height 23
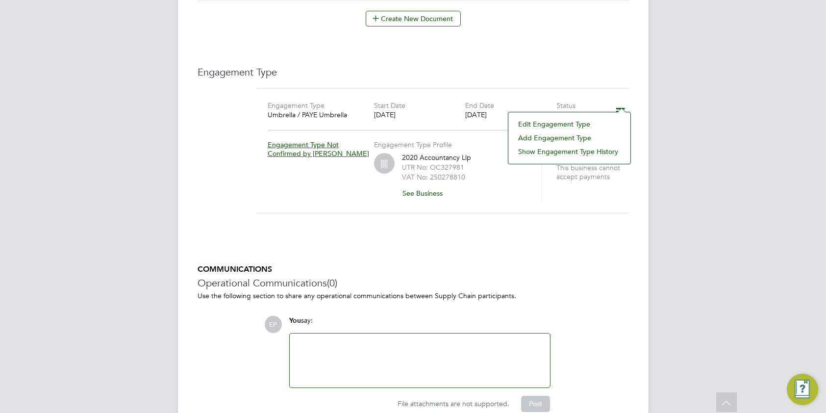
click at [584, 124] on li "Edit Engagement Type" at bounding box center [569, 124] width 112 height 14
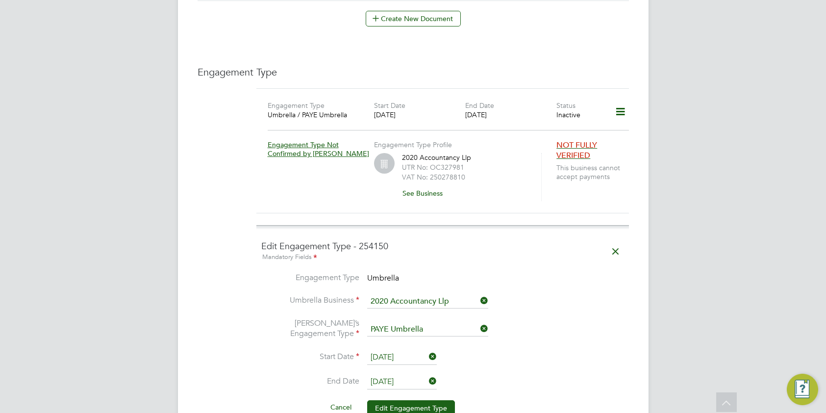
click at [552, 253] on ng-form "Edit Engagement Type - 254150 Mandatory Fields Engagement Type Umbrella Umbrell…" at bounding box center [442, 333] width 363 height 186
click at [614, 240] on icon at bounding box center [615, 251] width 17 height 23
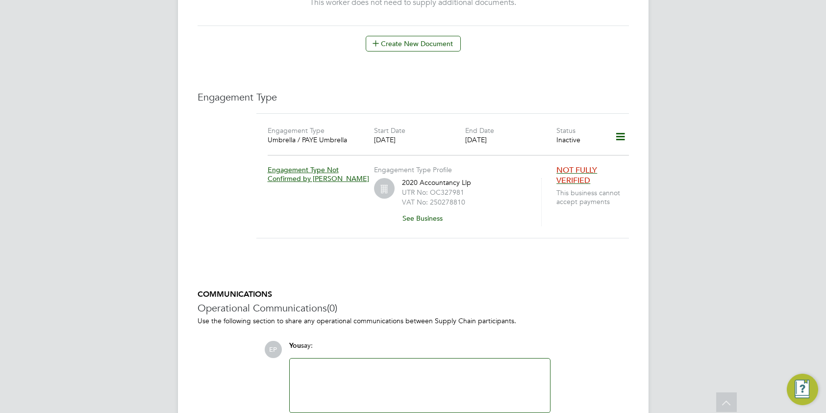
scroll to position [615, 0]
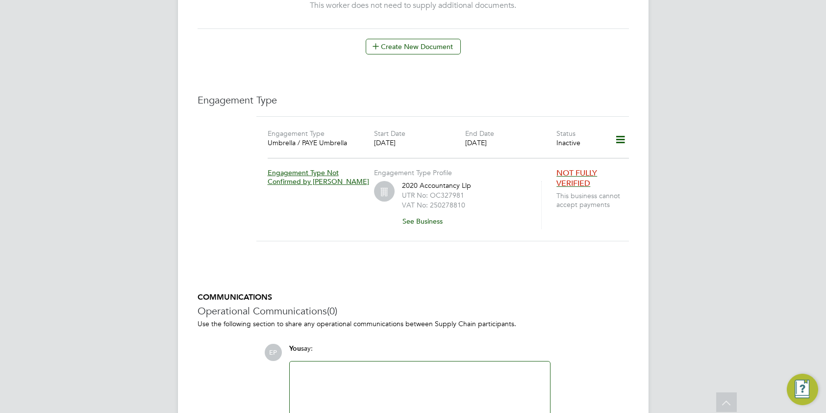
click at [622, 128] on icon at bounding box center [620, 139] width 17 height 23
click at [594, 164] on li "Add Engagement Type" at bounding box center [569, 166] width 112 height 14
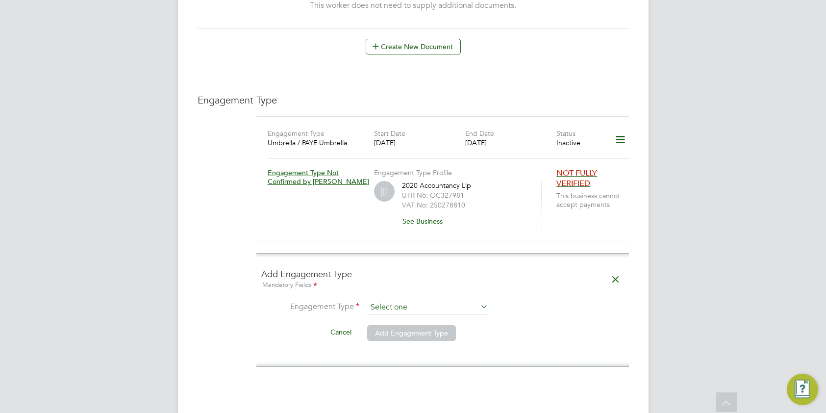
click at [426, 300] on input at bounding box center [427, 307] width 121 height 14
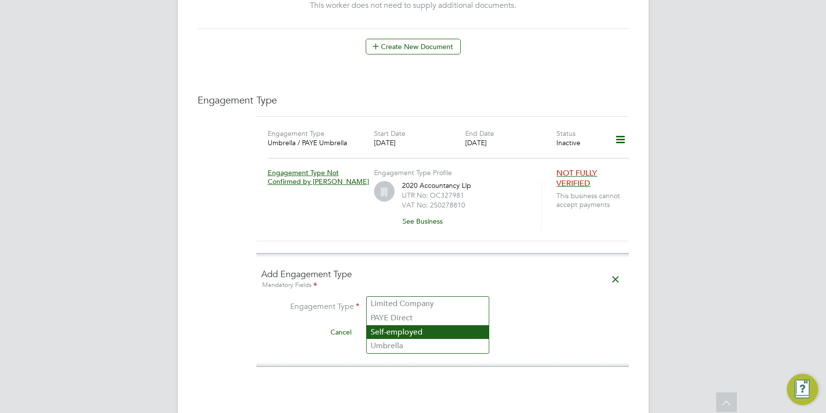
drag, startPoint x: 420, startPoint y: 344, endPoint x: 416, endPoint y: 334, distance: 10.1
click at [420, 344] on li "Umbrella" at bounding box center [428, 346] width 122 height 14
type input "Umbrella"
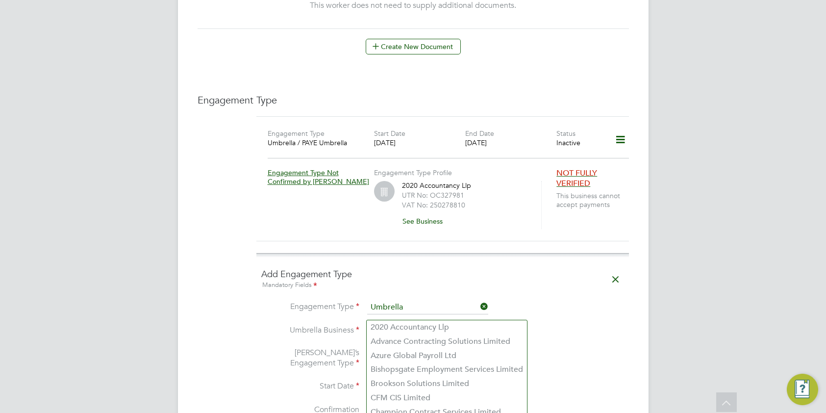
click at [408, 324] on input at bounding box center [427, 331] width 121 height 14
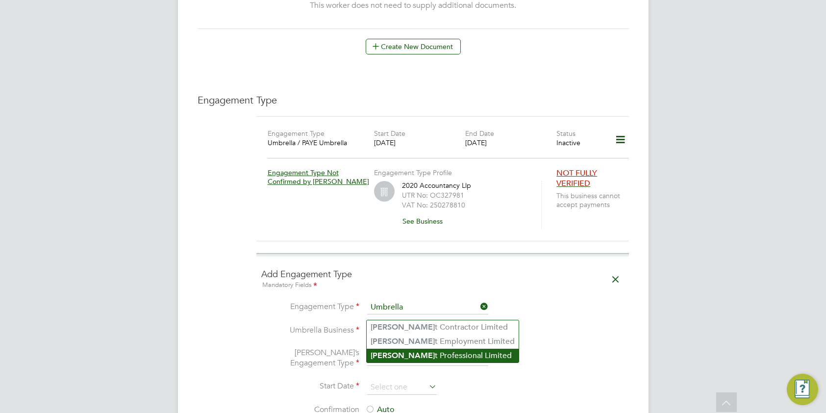
click at [423, 351] on li "Gian t Professional Limited" at bounding box center [443, 355] width 152 height 14
type input "Giant Professional Limited"
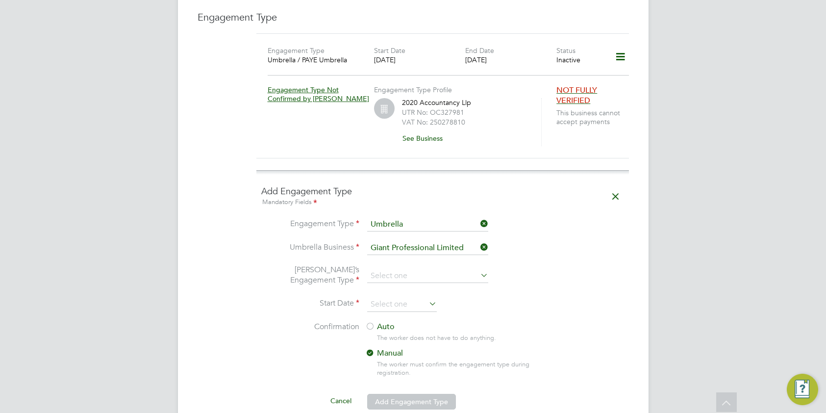
scroll to position [725, 0]
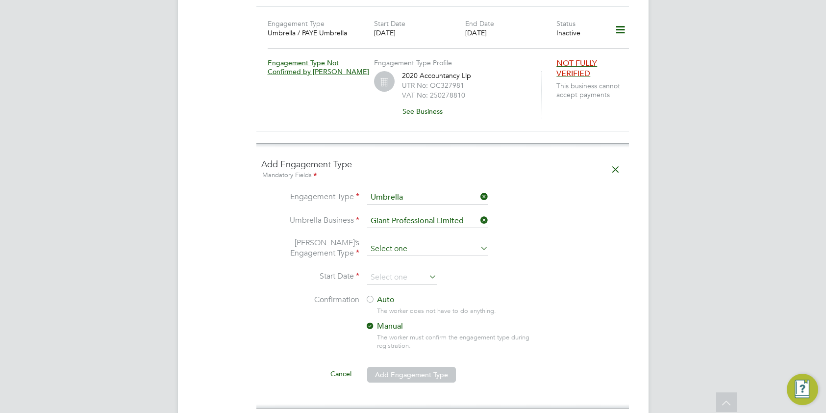
click at [472, 242] on input at bounding box center [427, 249] width 121 height 14
click at [403, 301] on li "PAYE Umbrella" at bounding box center [428, 301] width 122 height 14
type input "PAYE Umbrella"
click at [395, 270] on input at bounding box center [402, 277] width 70 height 15
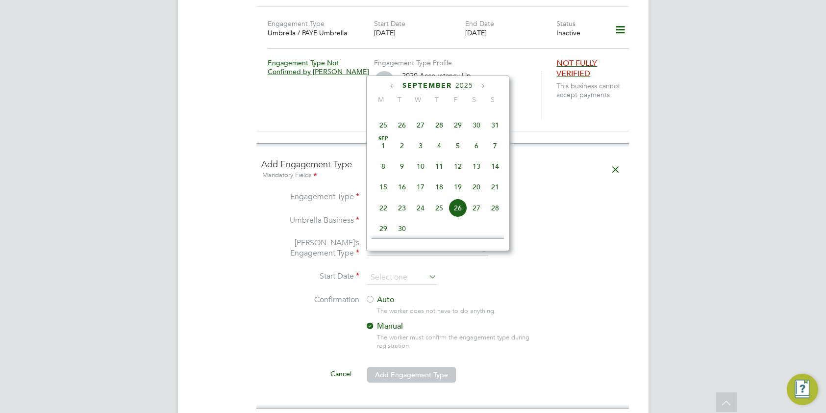
scroll to position [304, 0]
click at [494, 135] on span "31" at bounding box center [495, 128] width 19 height 19
type input "[DATE]"
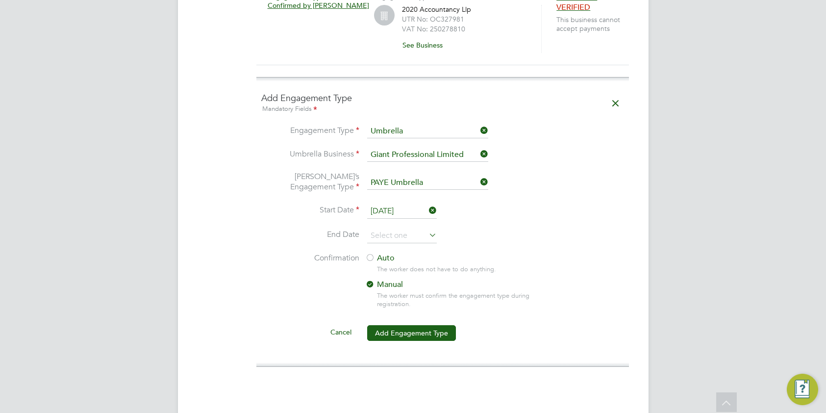
scroll to position [841, 0]
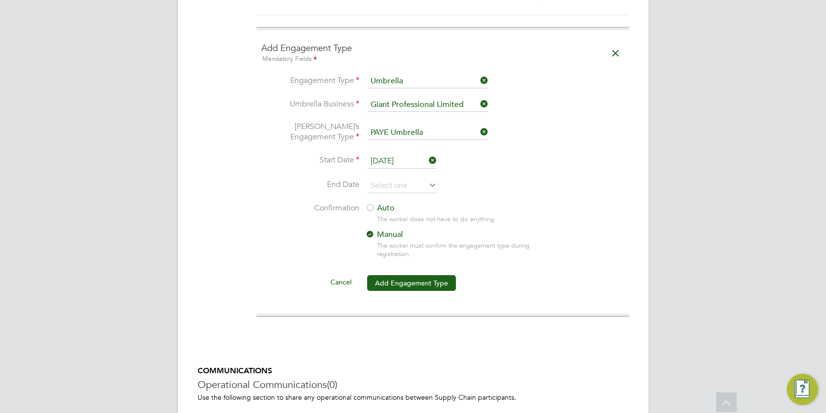
drag, startPoint x: 369, startPoint y: 190, endPoint x: 388, endPoint y: 212, distance: 28.9
click at [369, 203] on div at bounding box center [370, 208] width 10 height 10
click at [420, 275] on button "Add Engagement Type" at bounding box center [411, 283] width 89 height 16
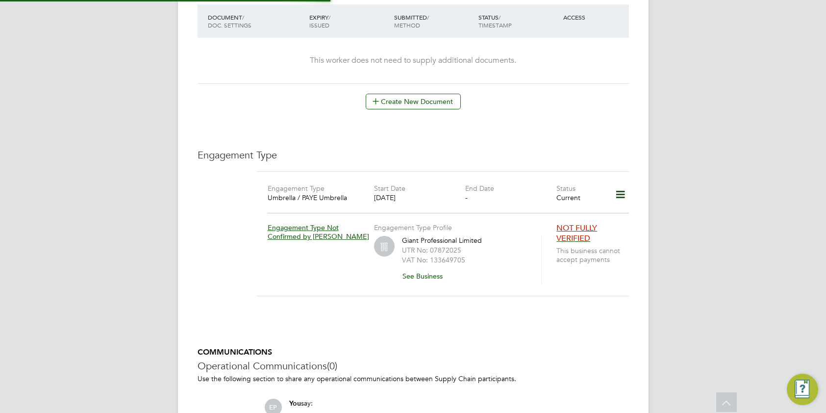
scroll to position [493, 0]
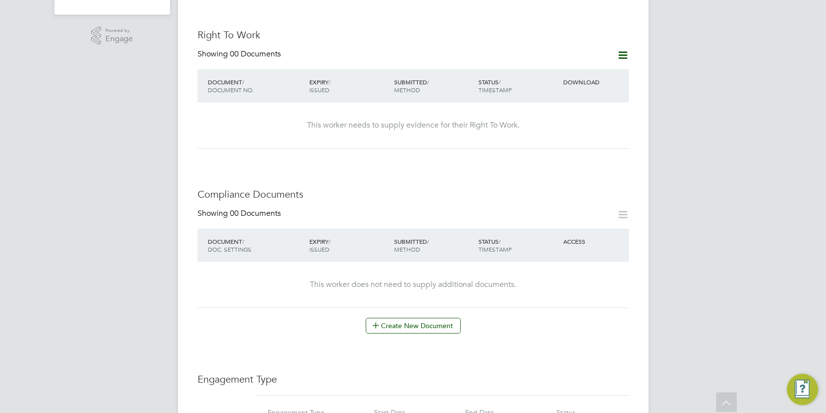
scroll to position [329, 0]
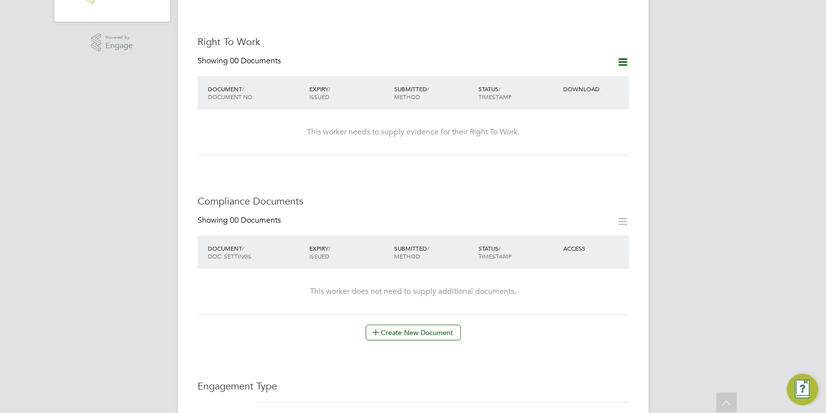
click at [621, 56] on icon at bounding box center [623, 62] width 12 height 12
click at [599, 71] on li "Add Right To Work Document" at bounding box center [568, 71] width 118 height 14
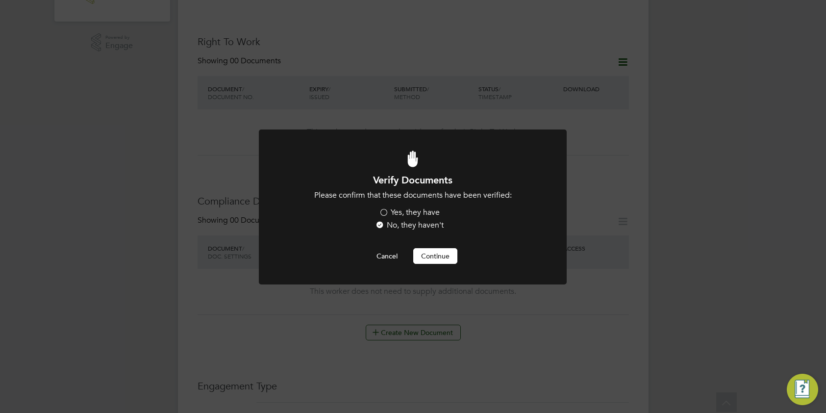
drag, startPoint x: 403, startPoint y: 211, endPoint x: 435, endPoint y: 244, distance: 46.1
click at [403, 211] on label "Yes, they have" at bounding box center [409, 212] width 61 height 10
click at [0, 0] on input "Yes, they have" at bounding box center [0, 0] width 0 height 0
click at [441, 252] on button "Continue" at bounding box center [435, 256] width 44 height 16
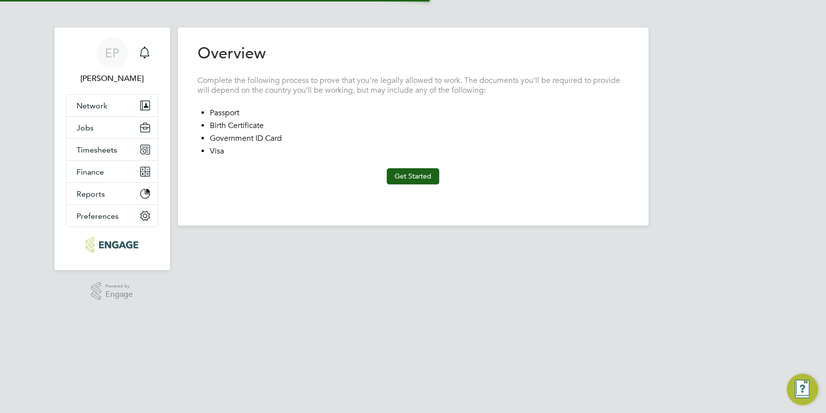
type input "[GEOGRAPHIC_DATA]"
click at [412, 173] on button "Get Started" at bounding box center [413, 176] width 52 height 16
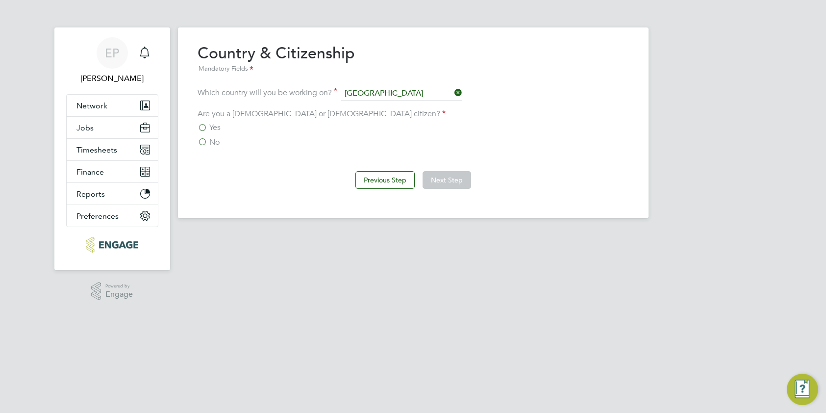
drag, startPoint x: 205, startPoint y: 126, endPoint x: 228, endPoint y: 136, distance: 24.6
click at [205, 126] on label "Yes" at bounding box center [209, 128] width 23 height 10
click at [0, 0] on input "Yes" at bounding box center [0, 0] width 0 height 0
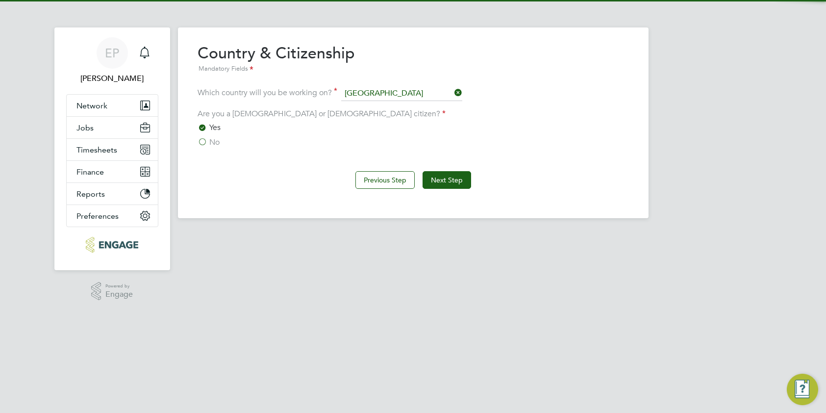
click at [450, 179] on button "Next Step" at bounding box center [446, 180] width 49 height 18
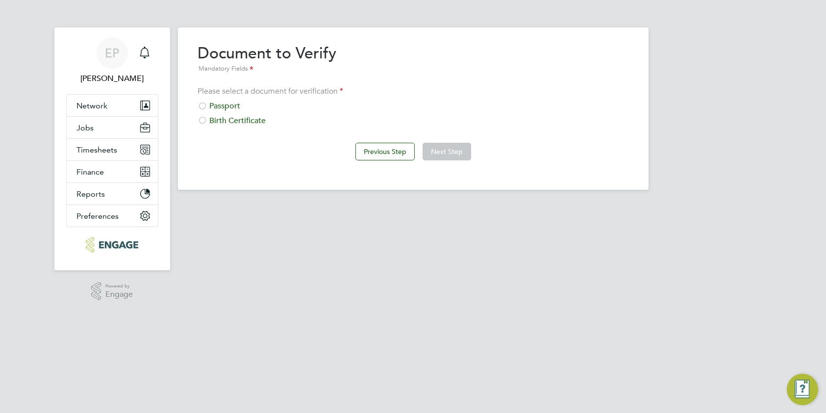
drag, startPoint x: 223, startPoint y: 105, endPoint x: 237, endPoint y: 110, distance: 14.4
click at [224, 105] on div "Passport" at bounding box center [413, 106] width 431 height 10
click at [451, 158] on button "Next Step" at bounding box center [446, 152] width 49 height 18
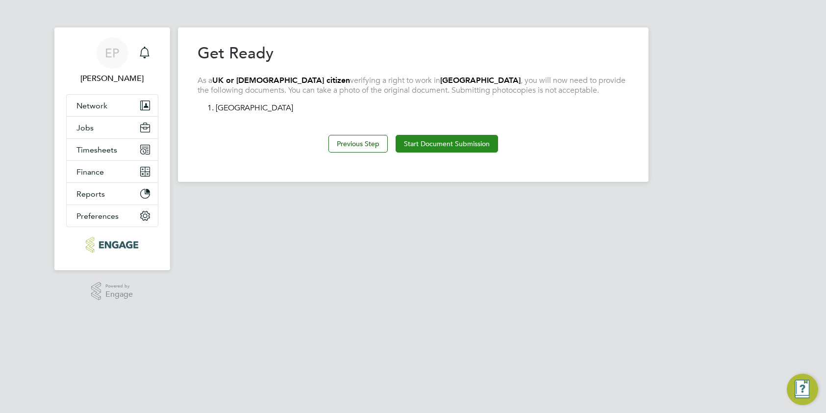
click at [453, 146] on button "Start Document Submission" at bounding box center [447, 144] width 102 height 18
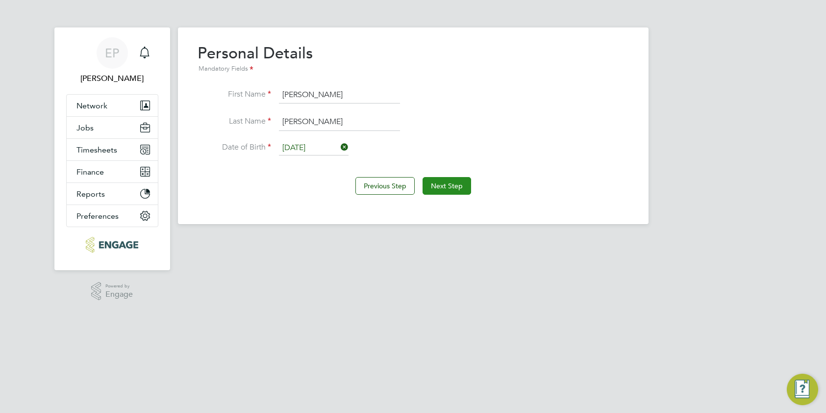
click at [447, 189] on button "Next Step" at bounding box center [446, 186] width 49 height 18
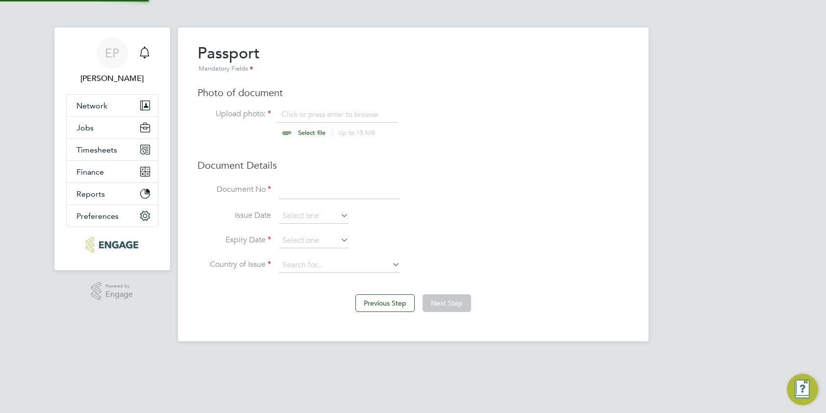
scroll to position [13, 122]
click at [322, 114] on input "file" at bounding box center [321, 123] width 154 height 29
type input "C:\fakepath\[PERSON_NAME].jpg"
click at [329, 189] on input at bounding box center [339, 190] width 121 height 18
type input "132442879"
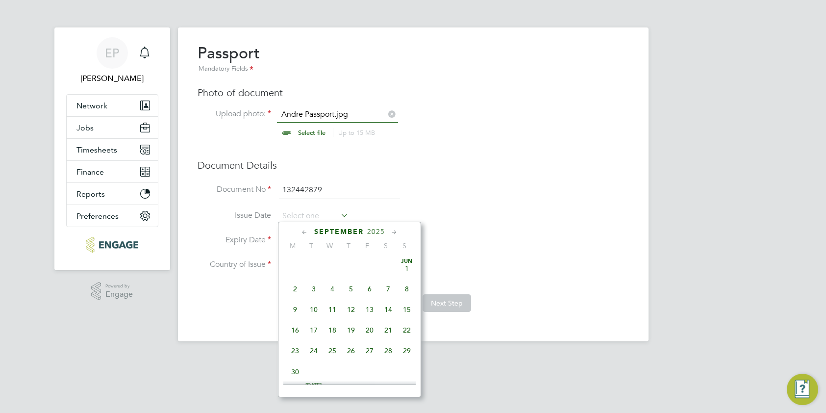
scroll to position [359, 0]
click at [502, 241] on li "Expiry Date" at bounding box center [413, 245] width 431 height 25
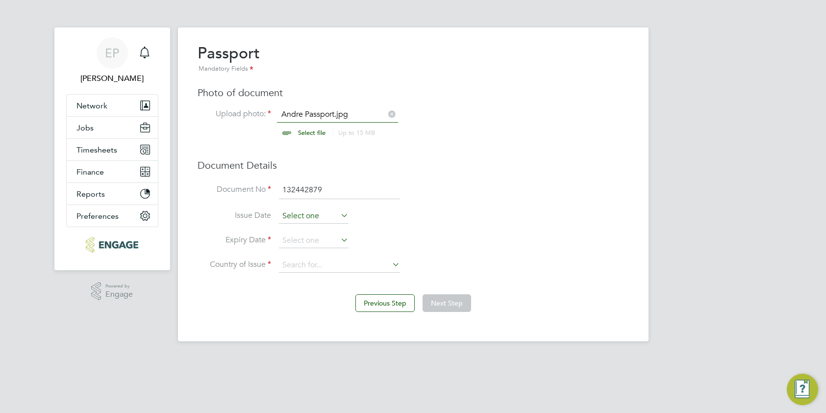
click at [328, 215] on input at bounding box center [314, 216] width 70 height 15
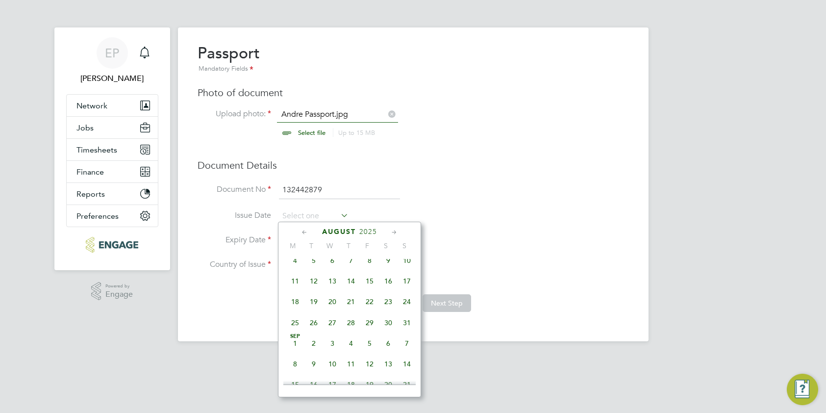
scroll to position [241, 0]
click at [311, 322] on span "19" at bounding box center [313, 316] width 19 height 19
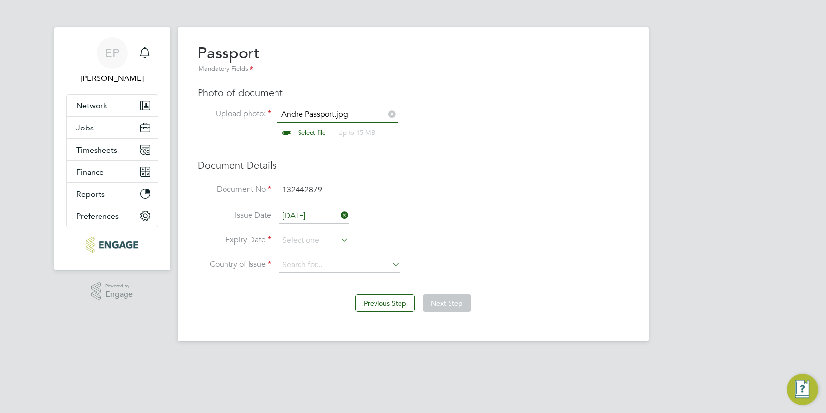
click at [323, 214] on input "[DATE]" at bounding box center [314, 216] width 70 height 15
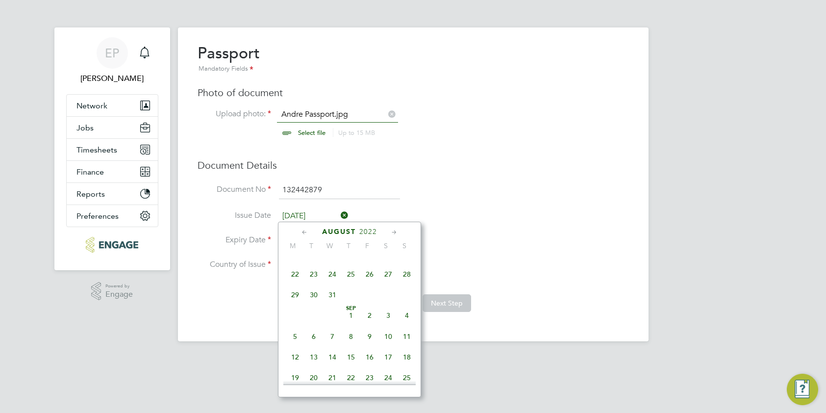
scroll to position [1896, 0]
click at [370, 263] on span "19" at bounding box center [369, 254] width 19 height 19
type input "[DATE]"
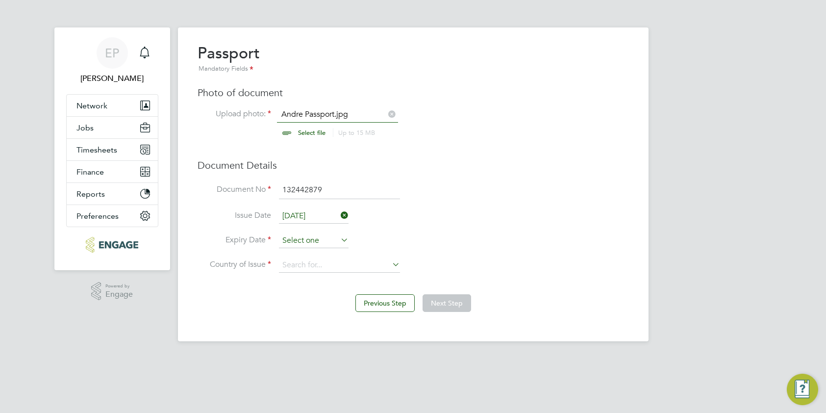
click at [329, 242] on input at bounding box center [314, 240] width 70 height 15
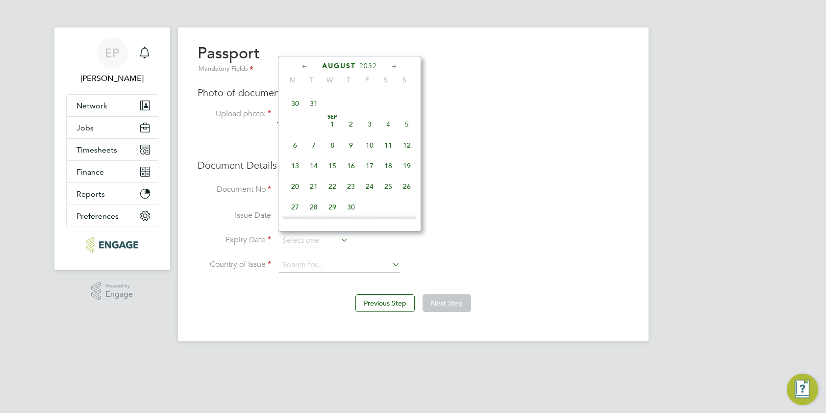
scroll to position [9369, 0]
click at [351, 72] on span "19" at bounding box center [351, 62] width 19 height 19
type input "[DATE]"
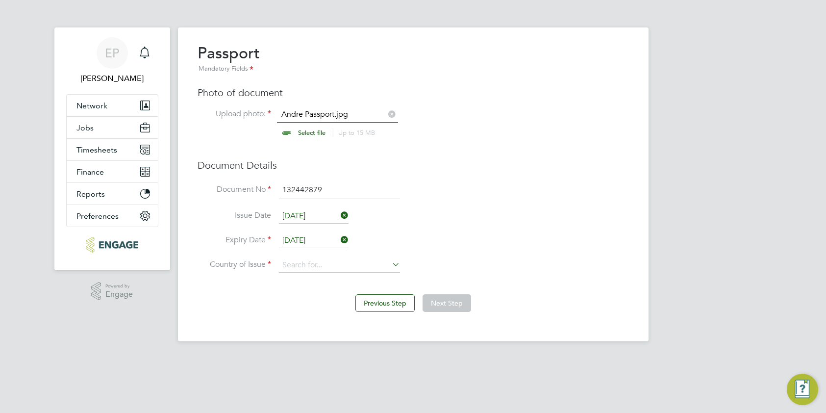
click at [390, 267] on icon at bounding box center [390, 264] width 0 height 14
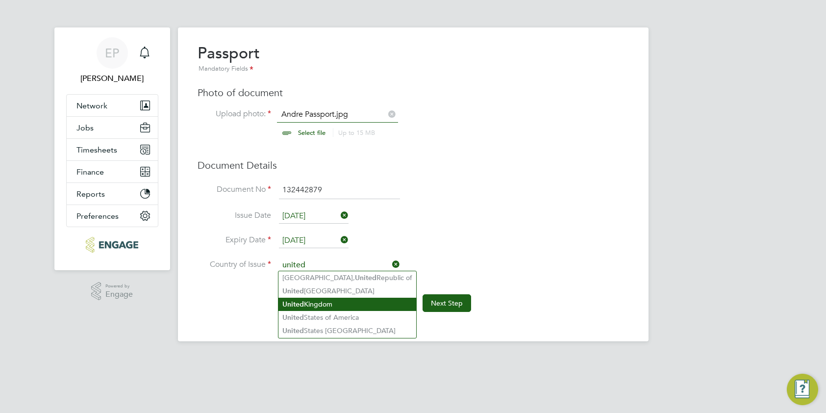
click at [342, 303] on li "[GEOGRAPHIC_DATA]" at bounding box center [347, 303] width 138 height 13
type input "[GEOGRAPHIC_DATA]"
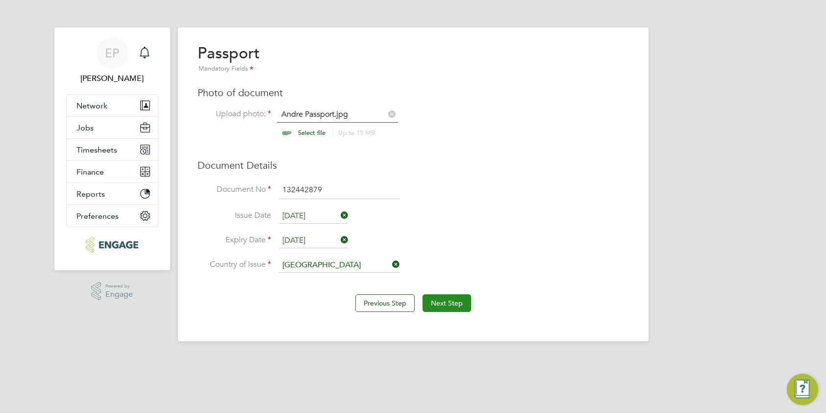
click at [443, 298] on button "Next Step" at bounding box center [446, 303] width 49 height 18
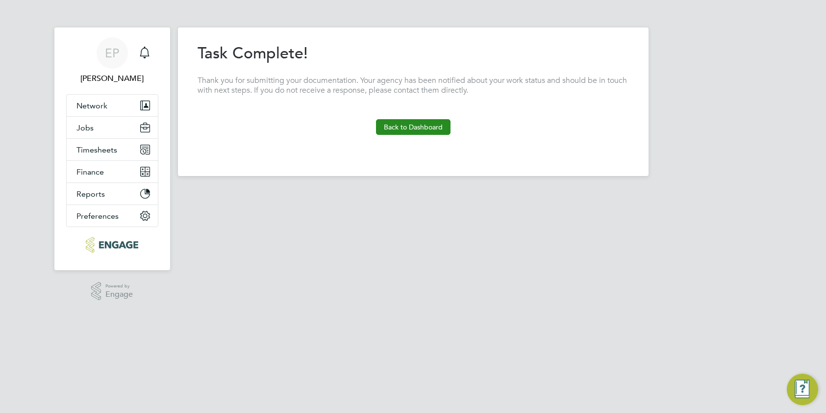
click at [422, 128] on button "Back to Dashboard" at bounding box center [413, 127] width 74 height 16
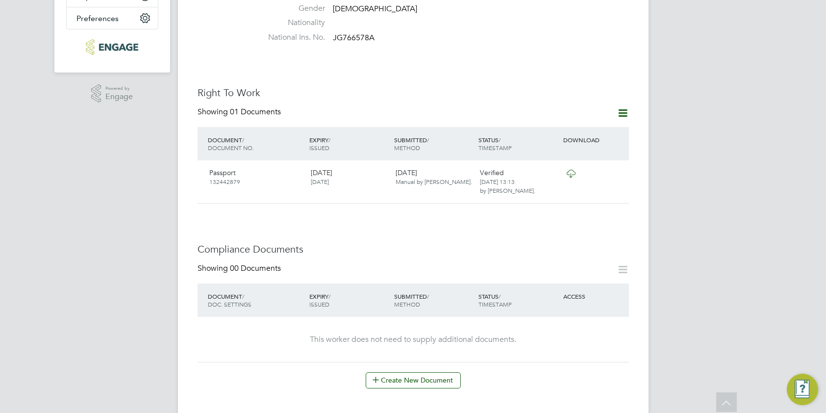
scroll to position [349, 0]
